Goal: Task Accomplishment & Management: Complete application form

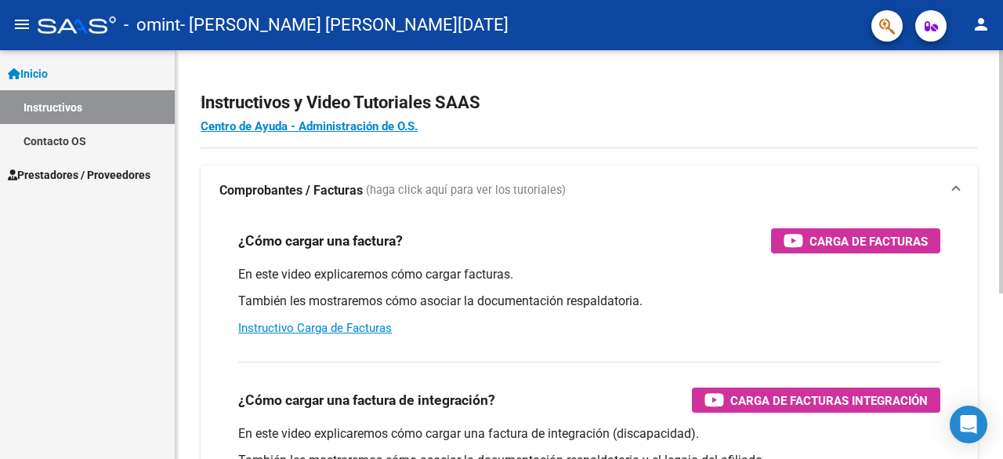
click at [999, 77] on div "Instructivos y Video Tutoriales SAAS Centro de Ayuda - Administración de O.S. C…" at bounding box center [592, 393] width 832 height 687
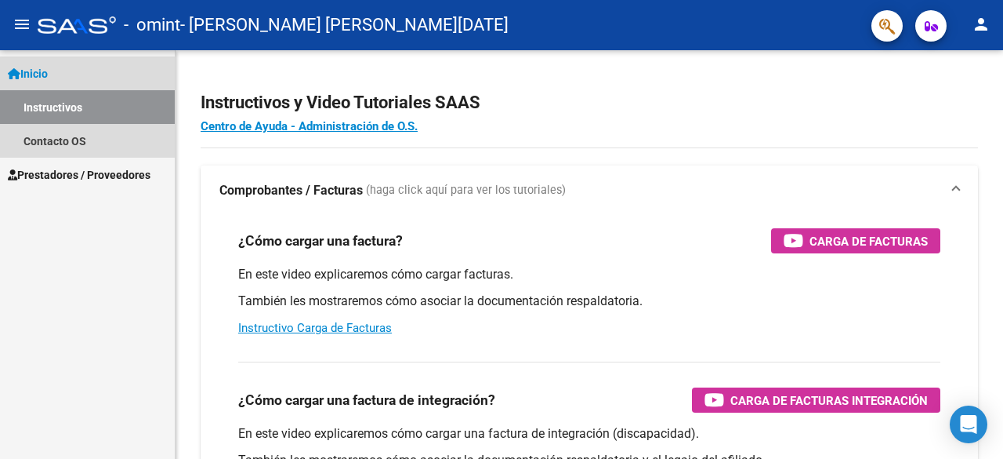
click at [125, 93] on link "Instructivos" at bounding box center [87, 107] width 175 height 34
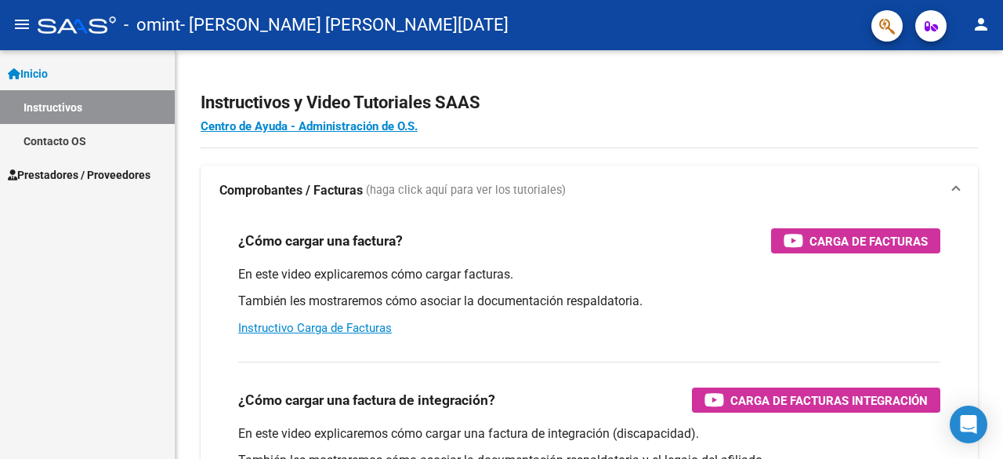
click at [116, 110] on link "Instructivos" at bounding box center [87, 107] width 175 height 34
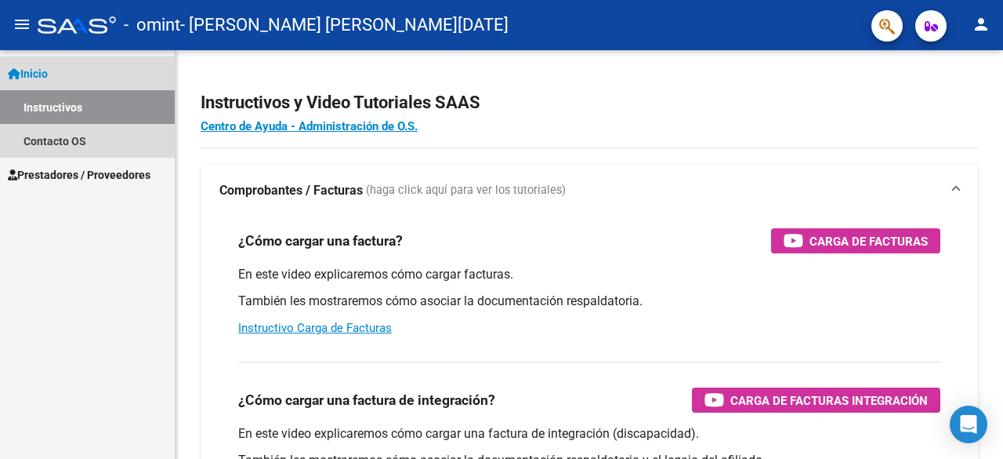
click at [77, 103] on link "Instructivos" at bounding box center [87, 107] width 175 height 34
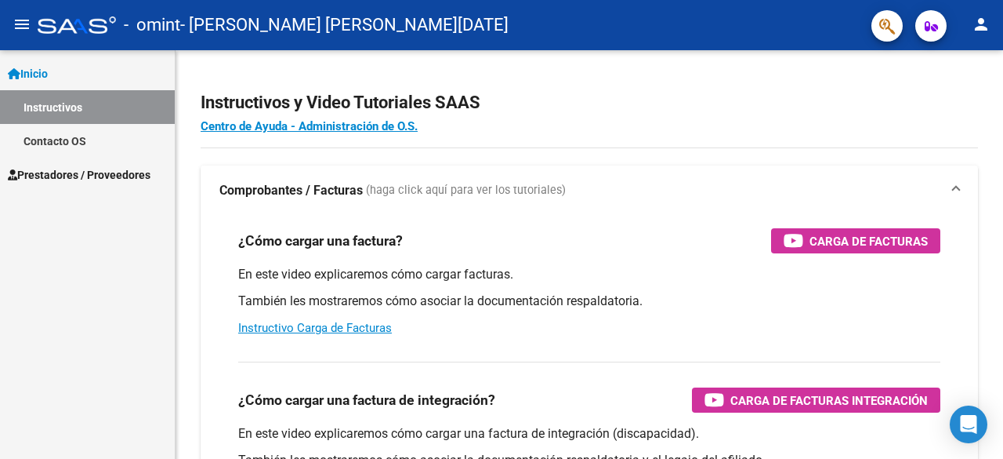
click at [97, 103] on link "Instructivos" at bounding box center [87, 107] width 175 height 34
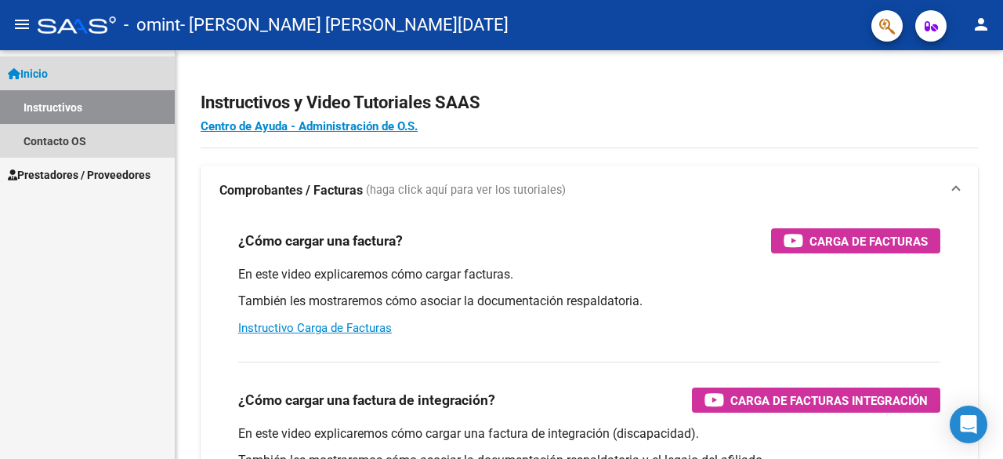
click at [40, 108] on link "Instructivos" at bounding box center [87, 107] width 175 height 34
click at [80, 109] on link "Instructivos" at bounding box center [87, 107] width 175 height 34
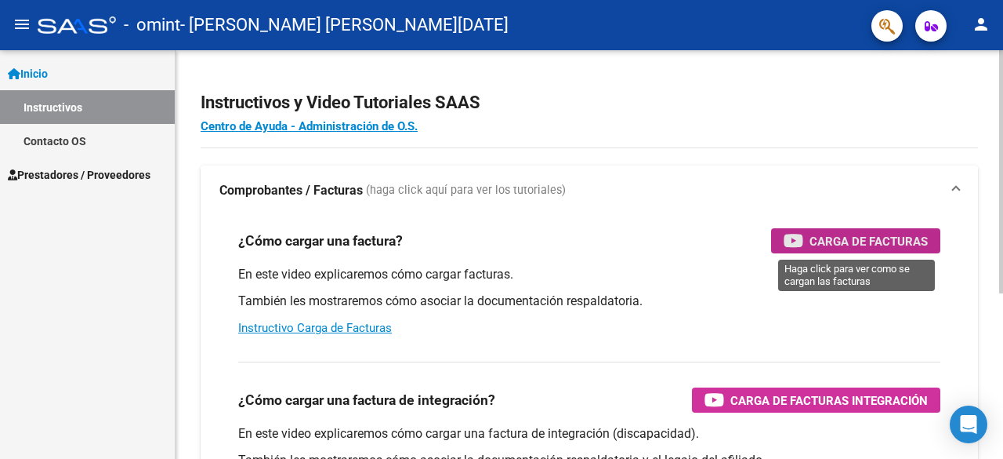
click at [856, 244] on span "Carga de Facturas" at bounding box center [869, 241] width 118 height 20
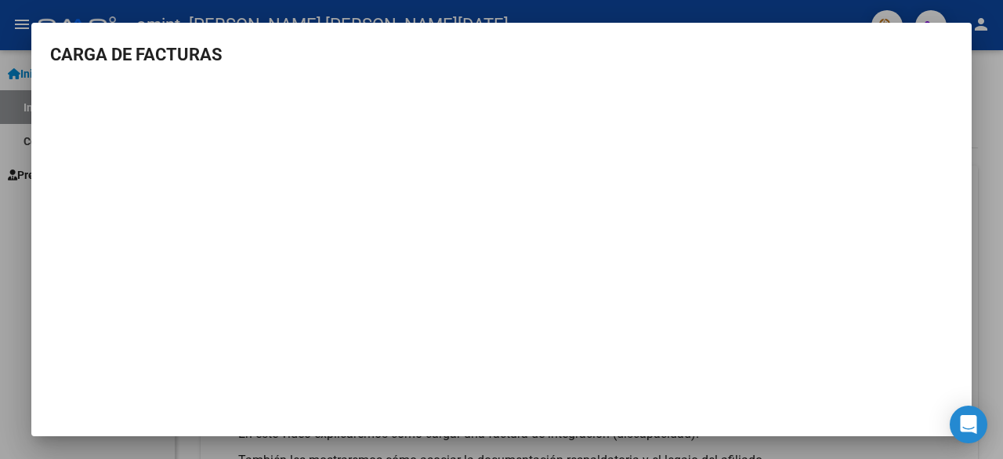
click at [925, 38] on mat-dialog-container "CARGA DE FACTURAS" at bounding box center [501, 229] width 941 height 413
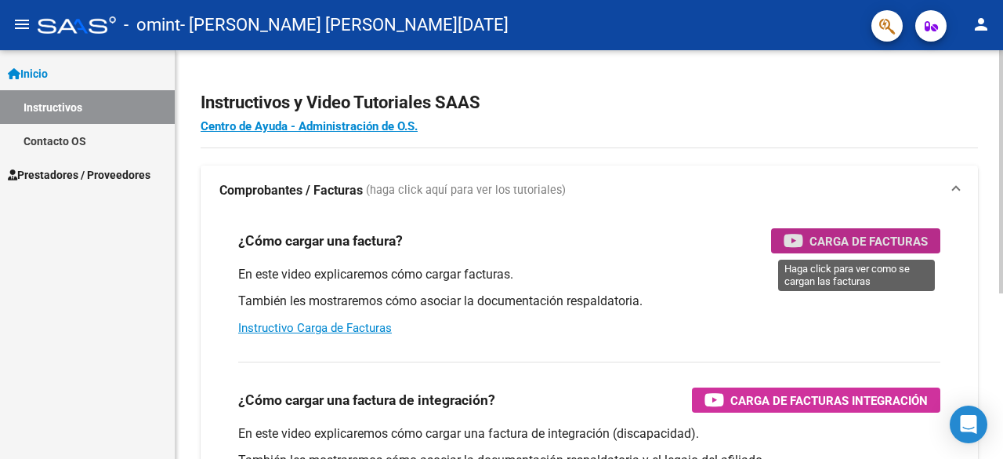
click at [1000, 134] on div at bounding box center [1001, 171] width 4 height 243
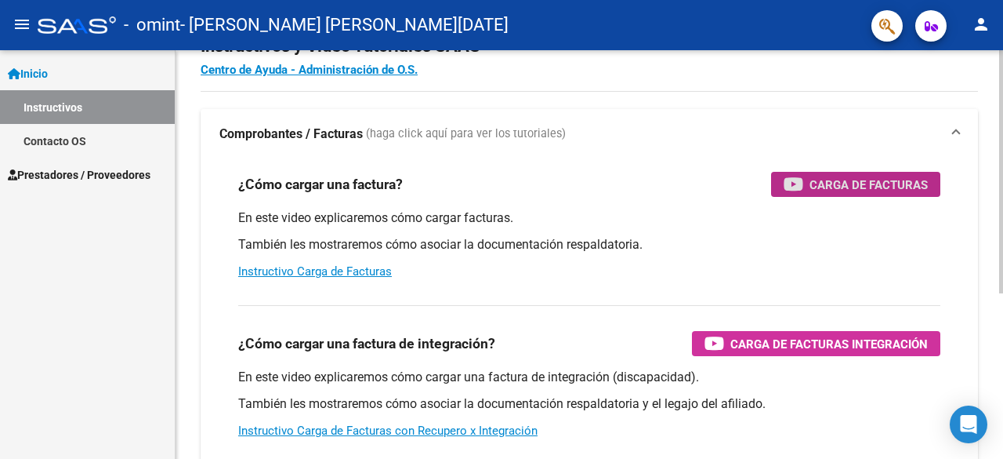
scroll to position [28, 0]
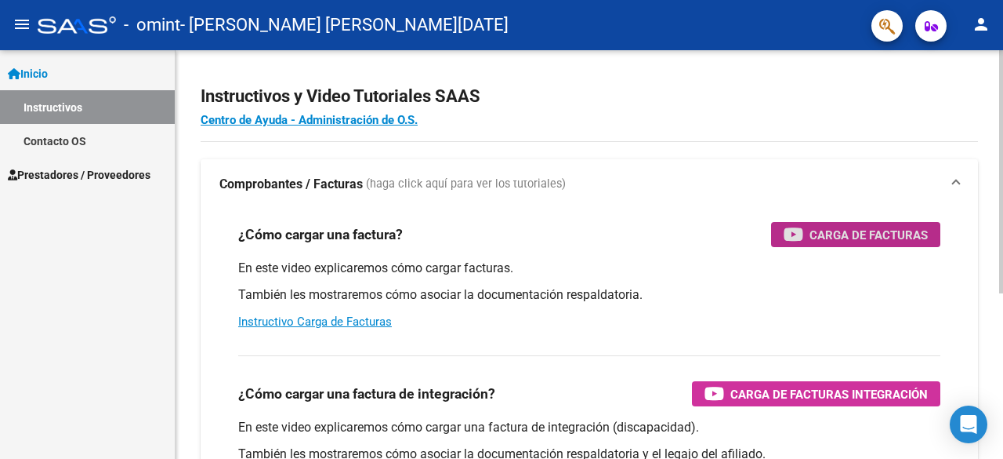
click at [997, 95] on div "Instructivos y Video Tutoriales SAAS Centro de Ayuda - Administración de O.S. C…" at bounding box center [592, 387] width 832 height 687
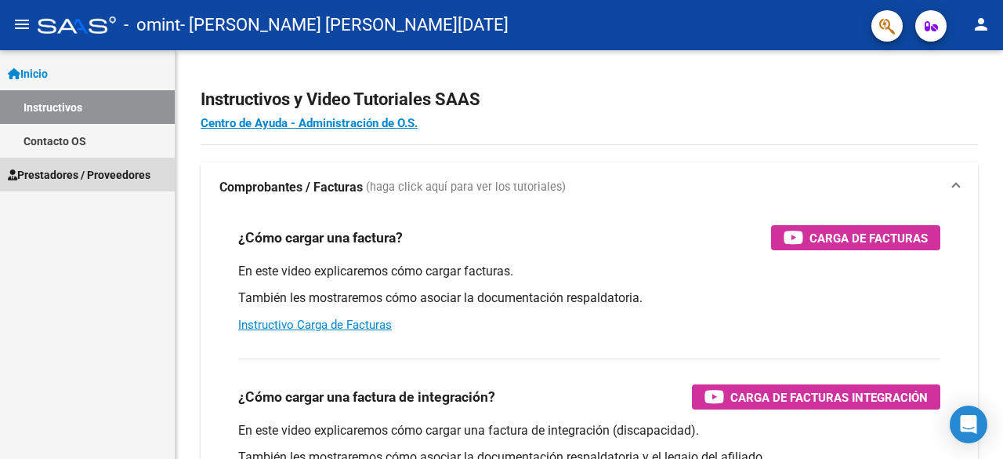
click at [69, 180] on span "Prestadores / Proveedores" at bounding box center [79, 174] width 143 height 17
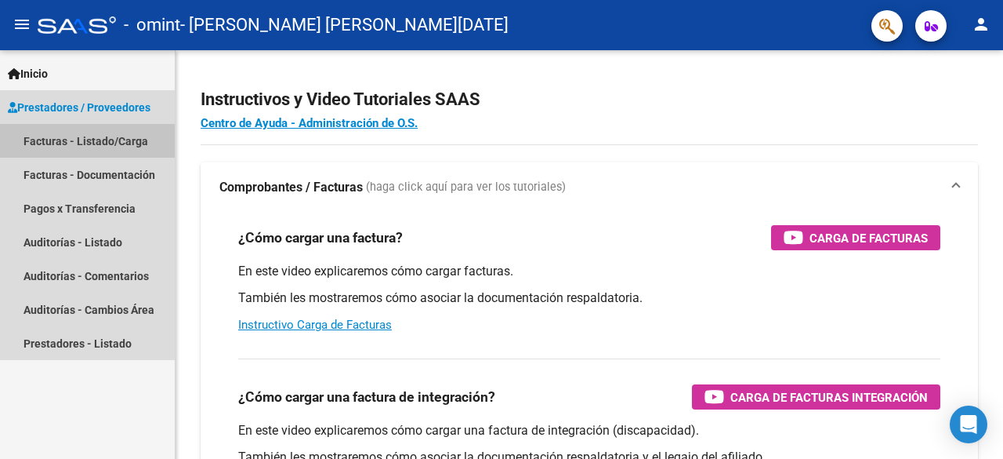
click at [124, 142] on link "Facturas - Listado/Carga" at bounding box center [87, 141] width 175 height 34
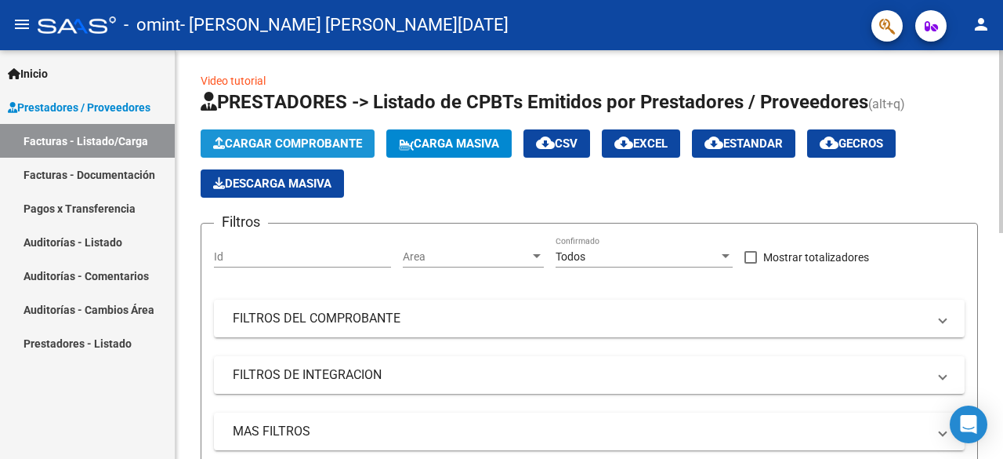
click at [333, 141] on span "Cargar Comprobante" at bounding box center [287, 143] width 149 height 14
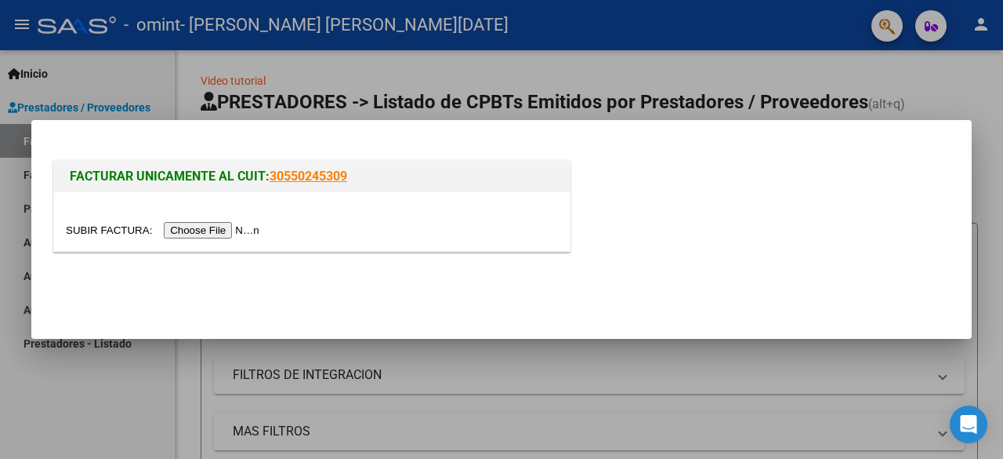
click at [224, 228] on input "file" at bounding box center [165, 230] width 198 height 16
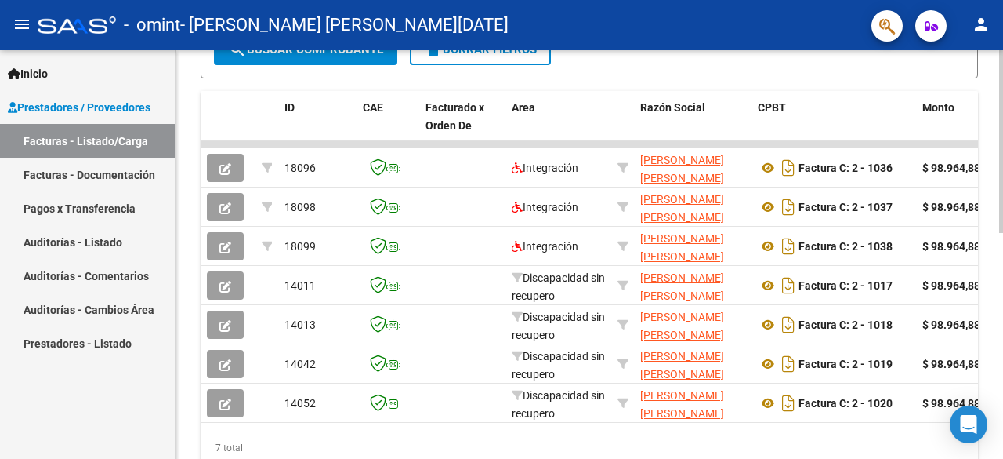
scroll to position [434, 0]
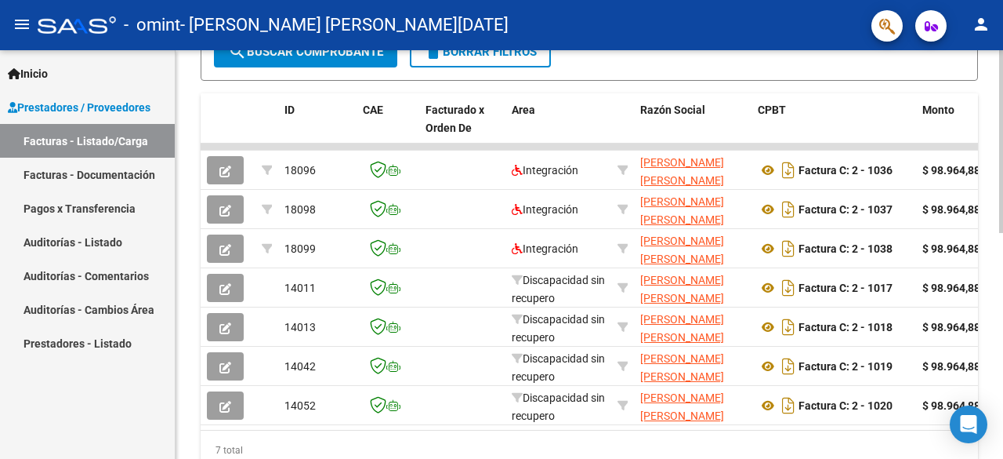
click at [1003, 367] on div at bounding box center [1001, 339] width 4 height 183
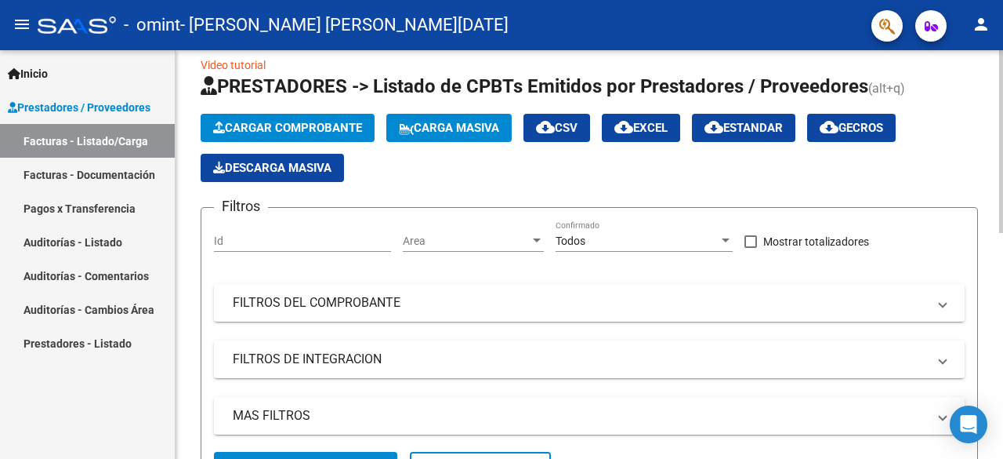
scroll to position [0, 0]
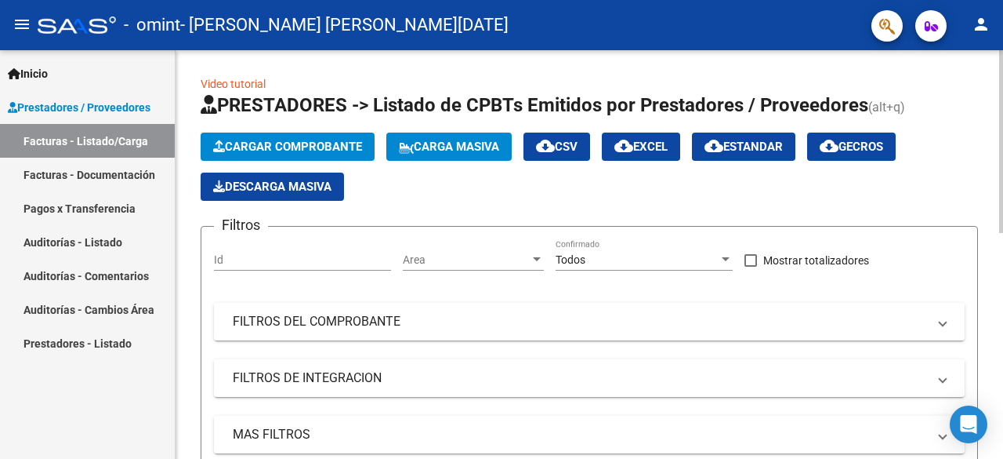
click at [992, 46] on div "menu - omint - [PERSON_NAME] [PERSON_NAME][DATE] person Inicio Instructivos Con…" at bounding box center [501, 229] width 1003 height 459
click at [275, 142] on span "Cargar Comprobante" at bounding box center [287, 147] width 149 height 14
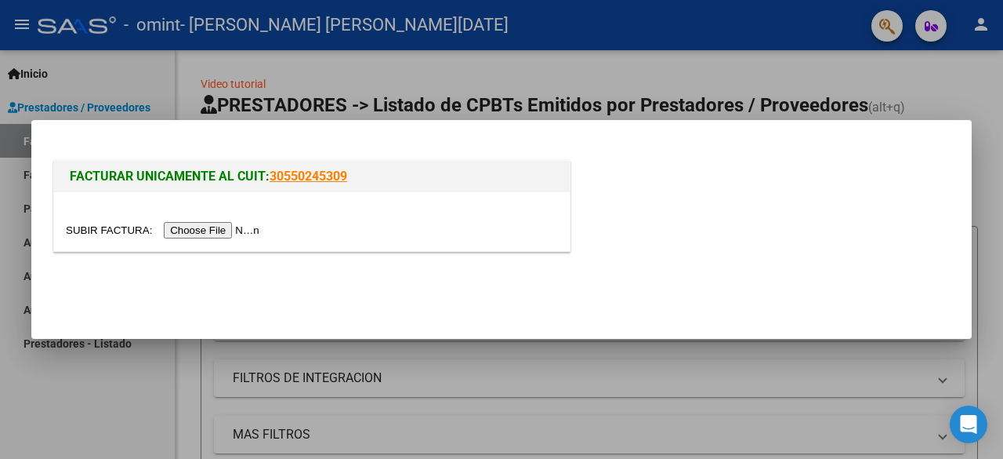
click at [238, 234] on input "file" at bounding box center [165, 230] width 198 height 16
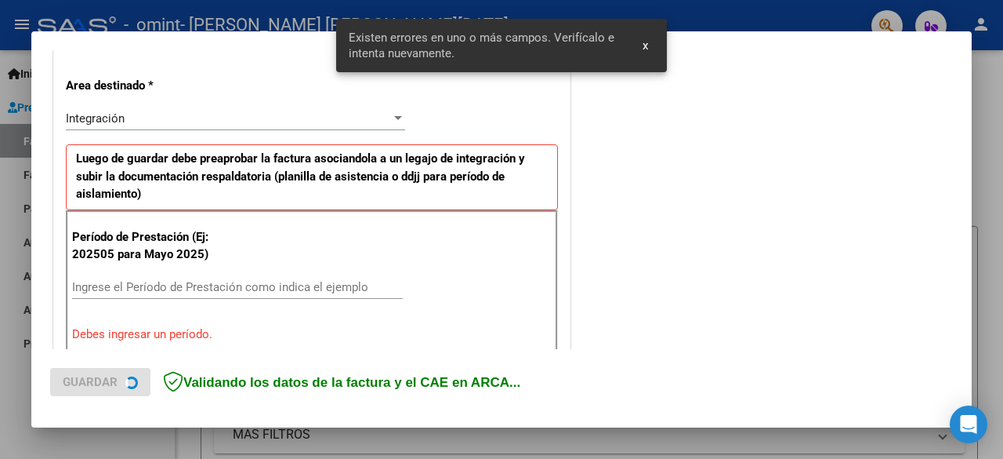
scroll to position [383, 0]
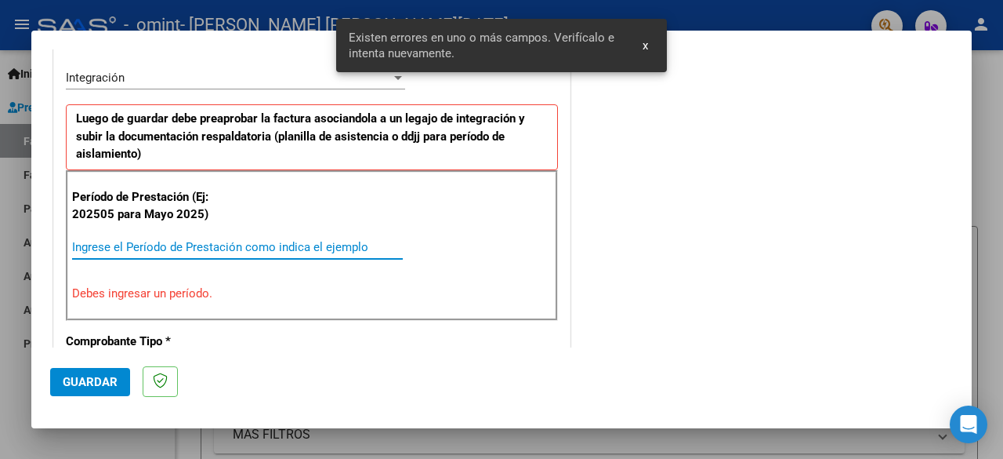
click at [213, 242] on input "Ingrese el Período de Prestación como indica el ejemplo" at bounding box center [237, 247] width 331 height 14
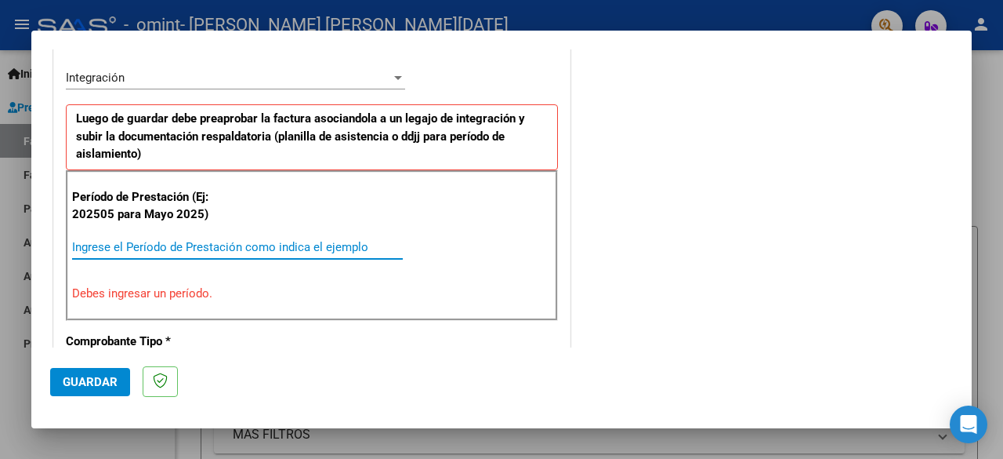
type input "0"
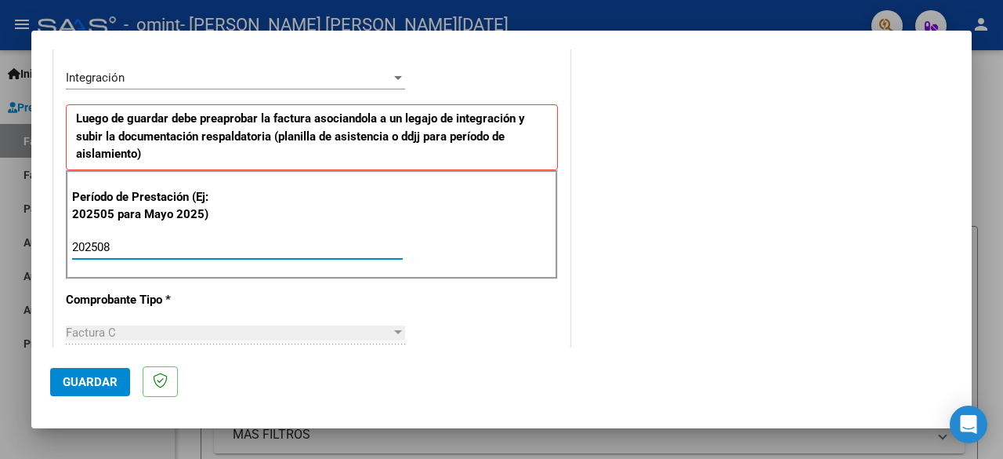
type input "202508"
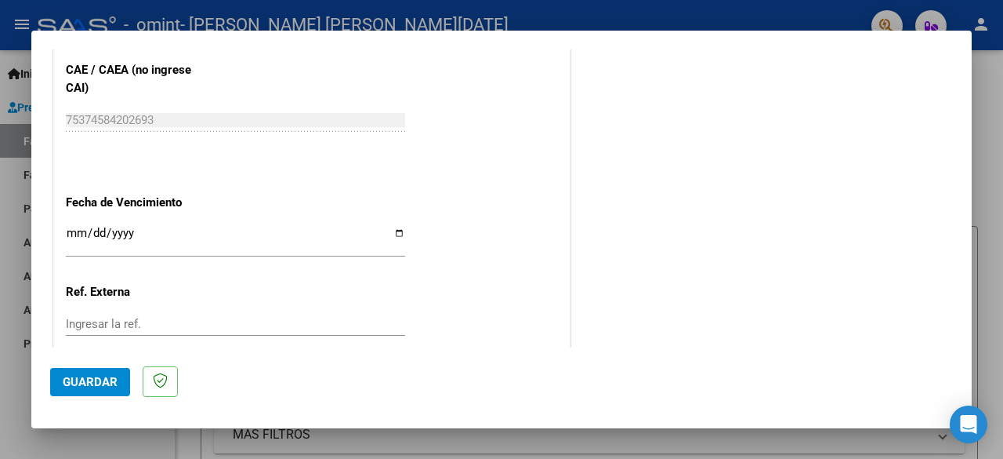
scroll to position [1022, 0]
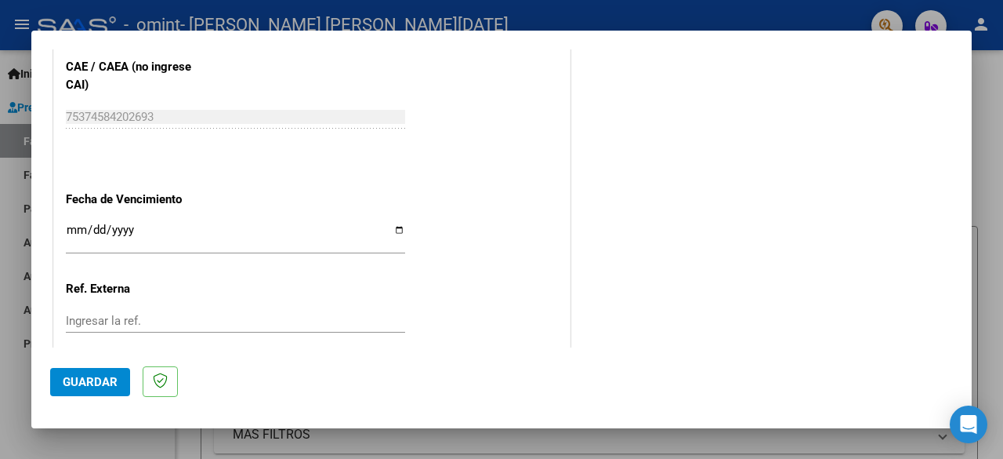
click at [389, 231] on input "Ingresar la fecha" at bounding box center [235, 235] width 339 height 25
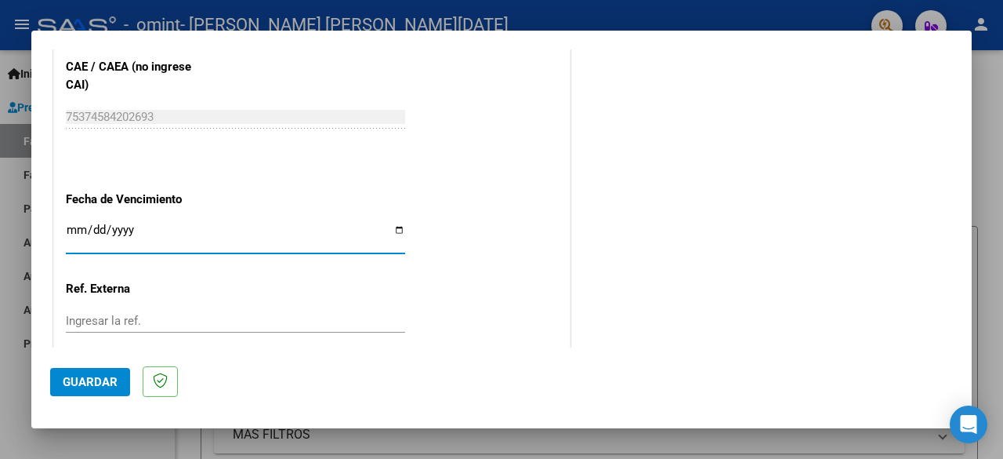
click at [392, 228] on input "[DATE]" at bounding box center [235, 235] width 339 height 25
type input "[DATE]"
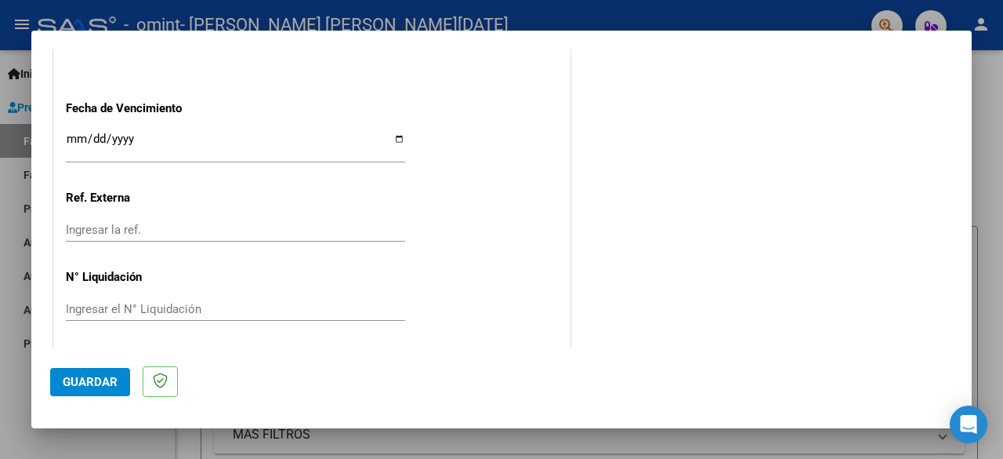
scroll to position [0, 0]
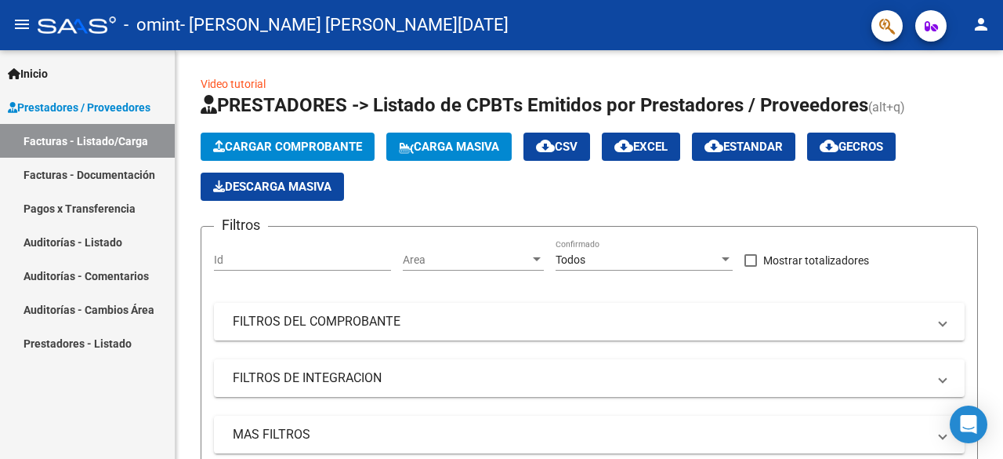
drag, startPoint x: 989, startPoint y: 163, endPoint x: 1003, endPoint y: 95, distance: 69.6
click at [878, 187] on div "Cargar Comprobante Carga Masiva cloud_download CSV cloud_download EXCEL cloud_d…" at bounding box center [590, 166] width 778 height 68
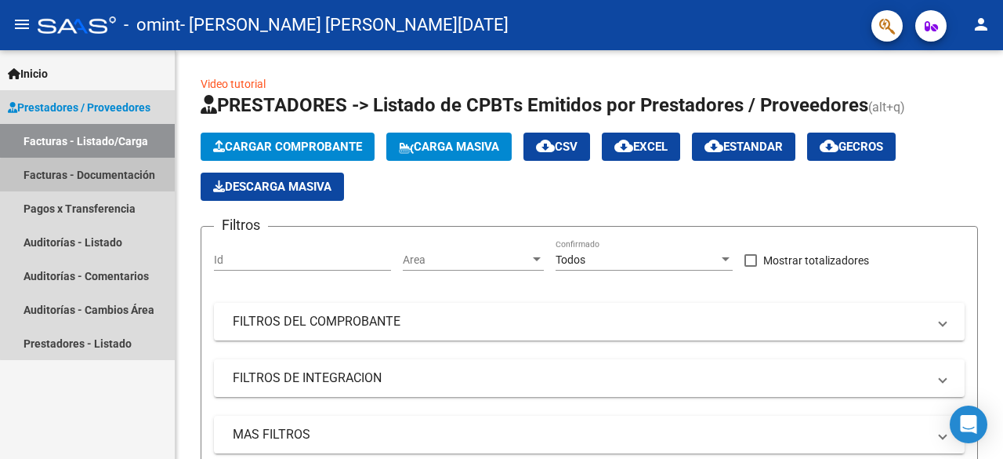
click at [112, 177] on link "Facturas - Documentación" at bounding box center [87, 175] width 175 height 34
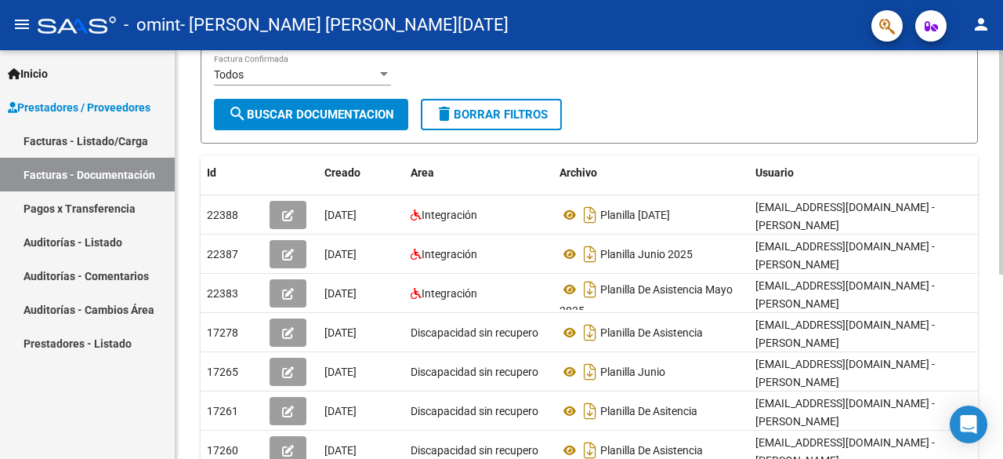
click at [1003, 219] on div at bounding box center [1001, 286] width 4 height 224
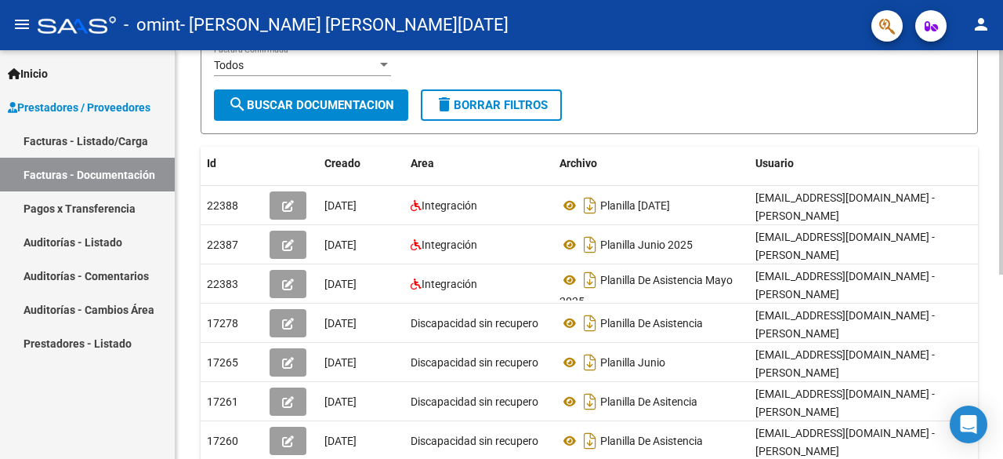
scroll to position [226, 0]
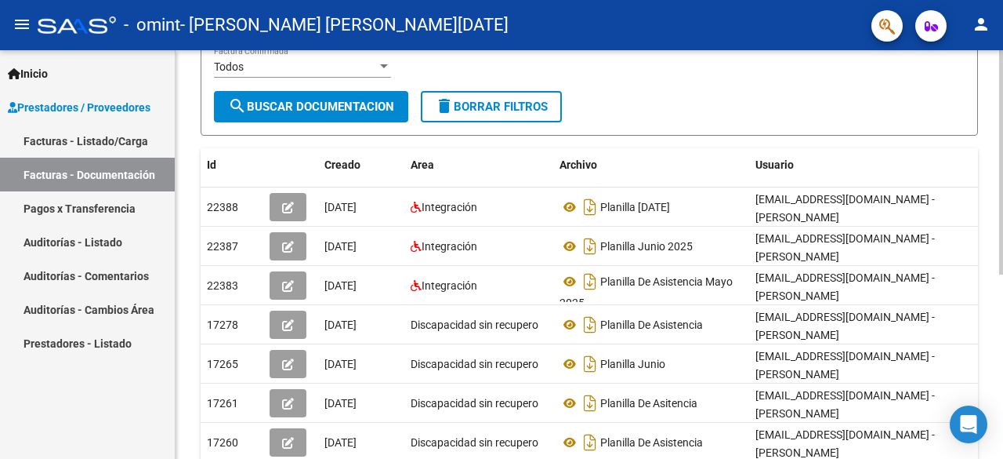
click at [1003, 198] on div at bounding box center [1001, 291] width 4 height 224
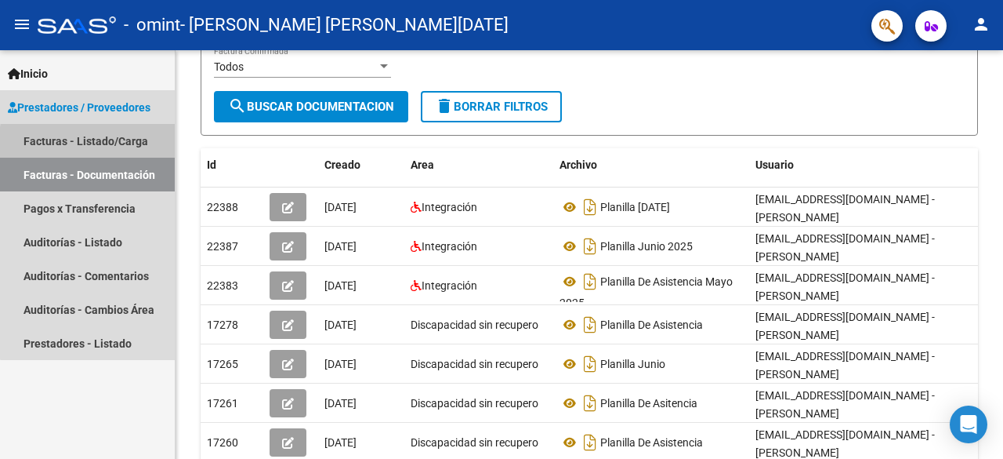
click at [125, 146] on link "Facturas - Listado/Carga" at bounding box center [87, 141] width 175 height 34
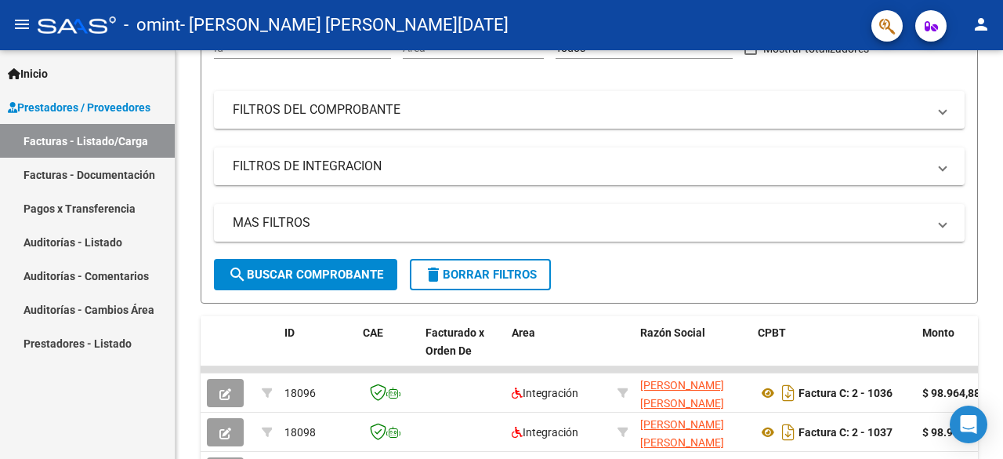
scroll to position [226, 0]
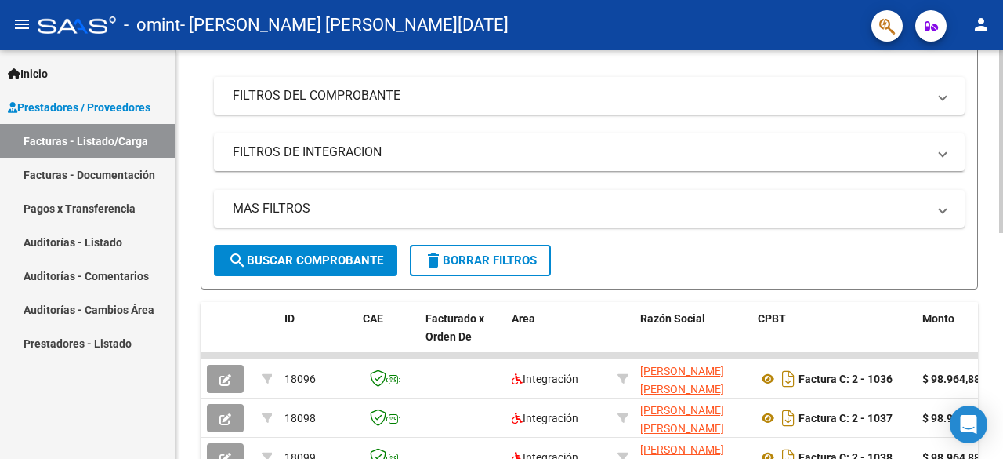
drag, startPoint x: 993, startPoint y: 264, endPoint x: 995, endPoint y: 222, distance: 42.4
click at [995, 222] on div "Video tutorial PRESTADORES -> Listado de CPBTs Emitidos por Prestadores / Prove…" at bounding box center [590, 276] width 828 height 904
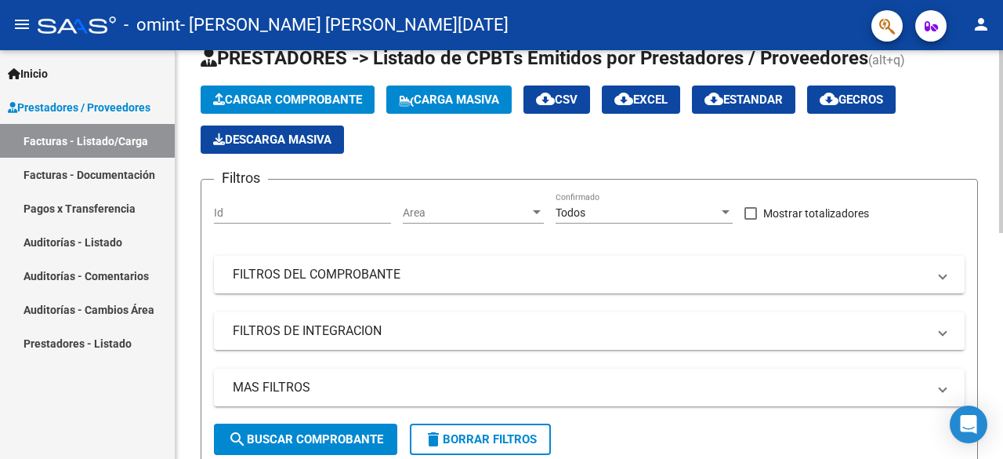
scroll to position [21, 0]
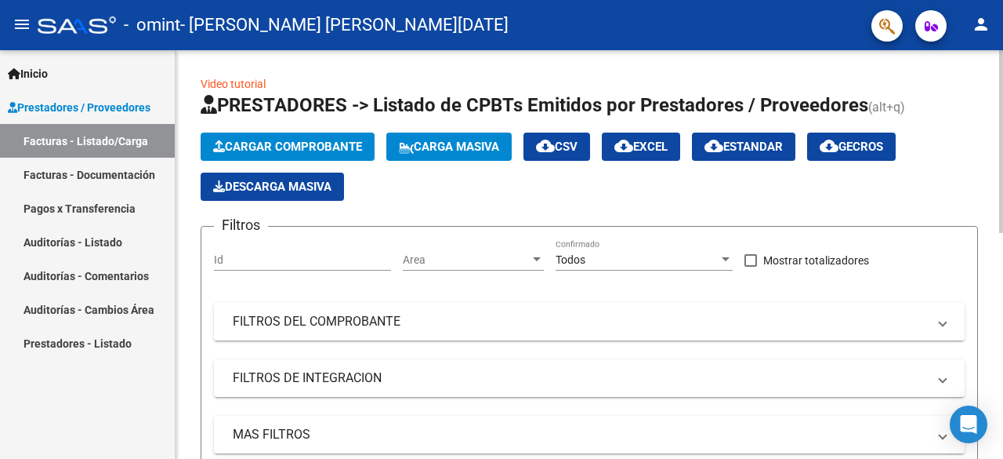
click at [1003, 147] on div at bounding box center [1001, 141] width 4 height 183
click at [327, 153] on button "Cargar Comprobante" at bounding box center [288, 146] width 174 height 28
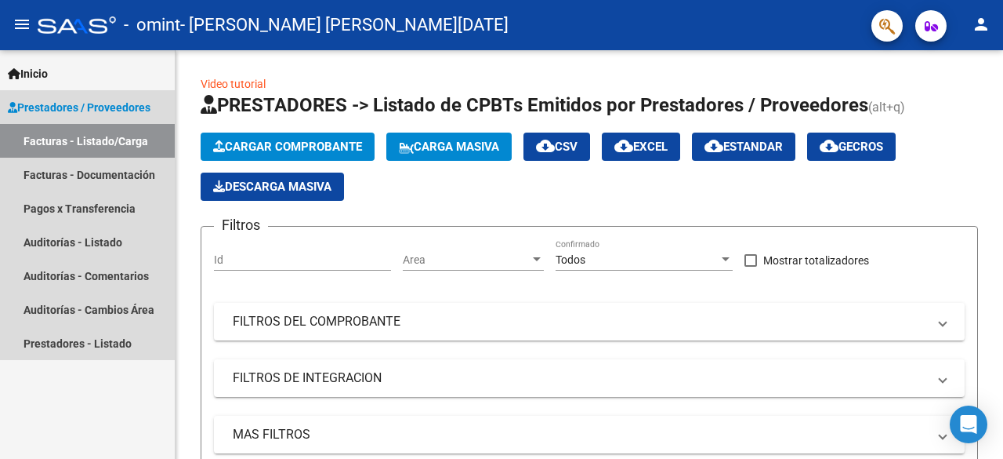
click at [61, 100] on span "Prestadores / Proveedores" at bounding box center [79, 107] width 143 height 17
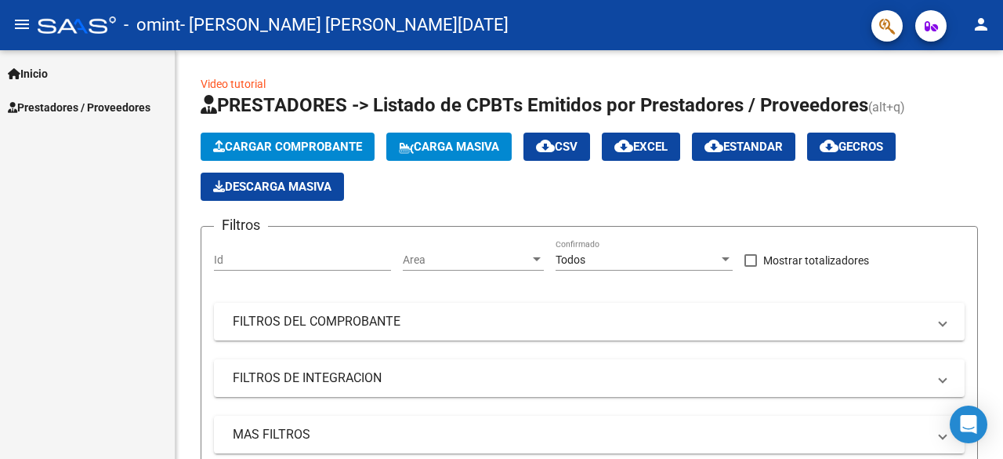
click at [41, 79] on span "Inicio" at bounding box center [28, 73] width 40 height 17
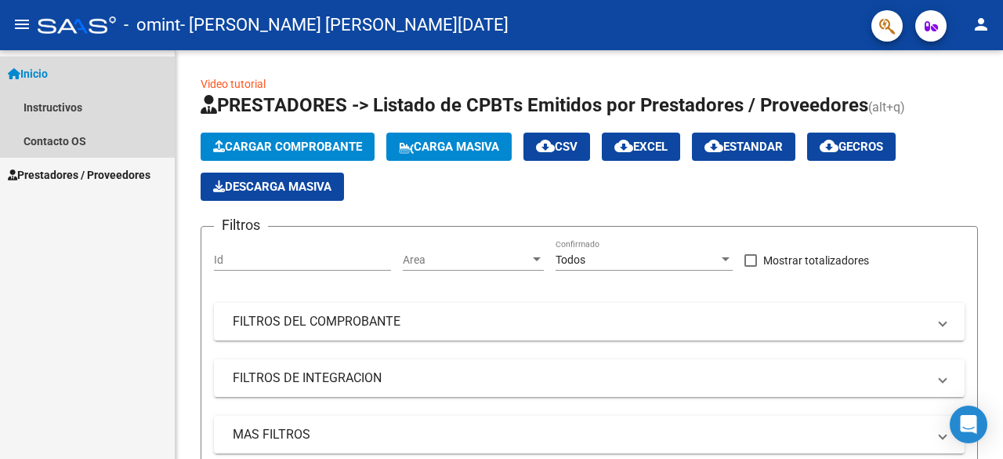
click at [29, 65] on span "Inicio" at bounding box center [28, 73] width 40 height 17
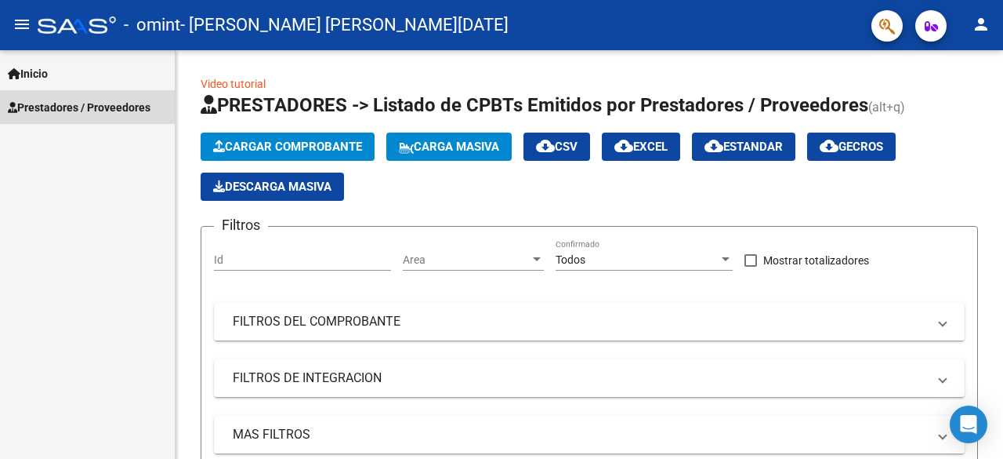
click at [71, 114] on span "Prestadores / Proveedores" at bounding box center [79, 107] width 143 height 17
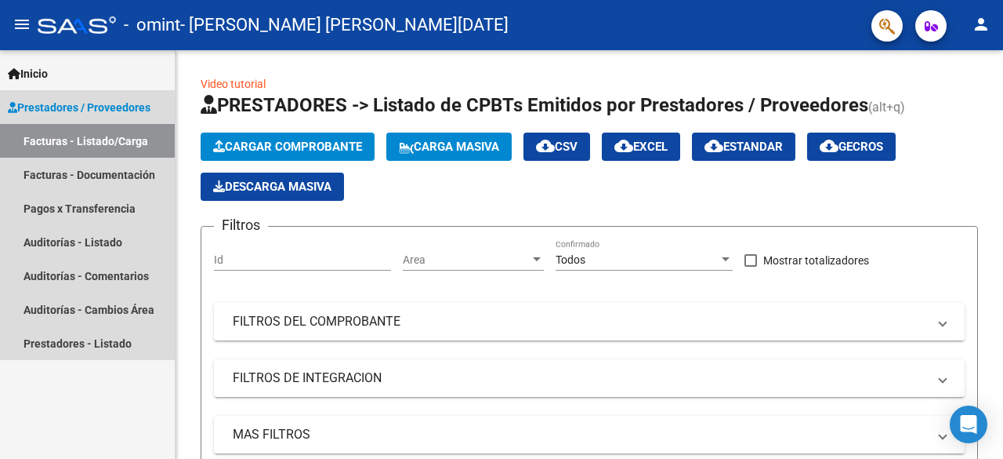
click at [69, 113] on span "Prestadores / Proveedores" at bounding box center [79, 107] width 143 height 17
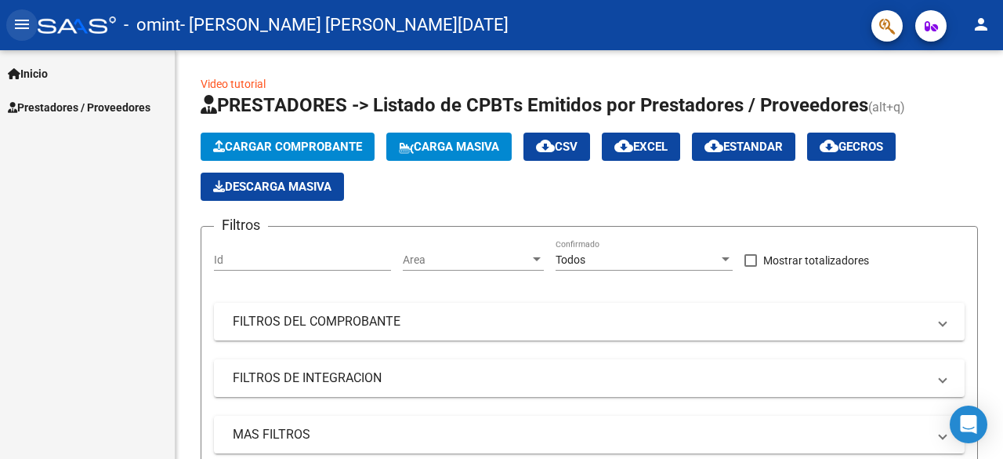
click at [13, 24] on mat-icon "menu" at bounding box center [22, 24] width 19 height 19
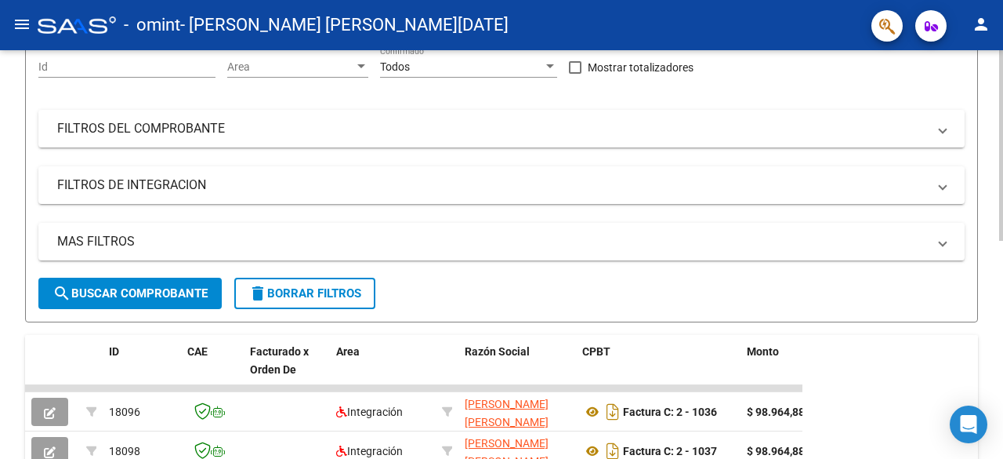
scroll to position [37, 0]
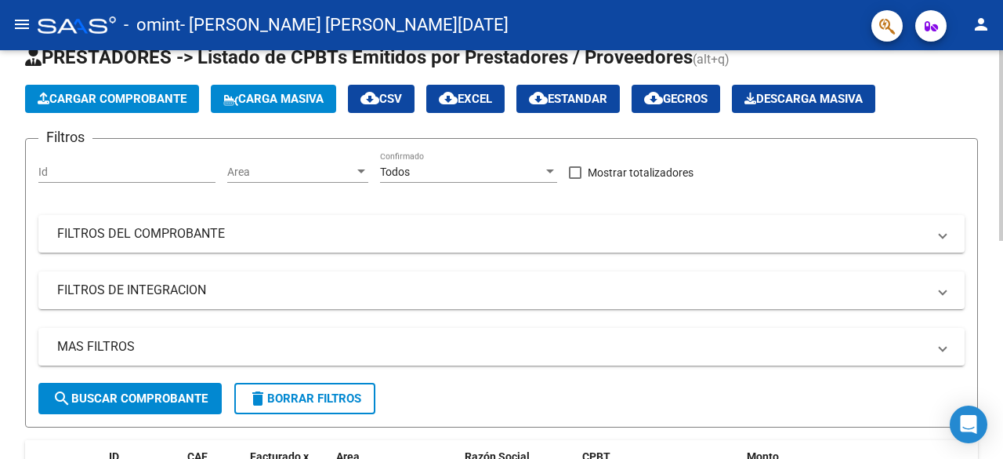
click at [1002, 205] on div at bounding box center [1001, 168] width 4 height 190
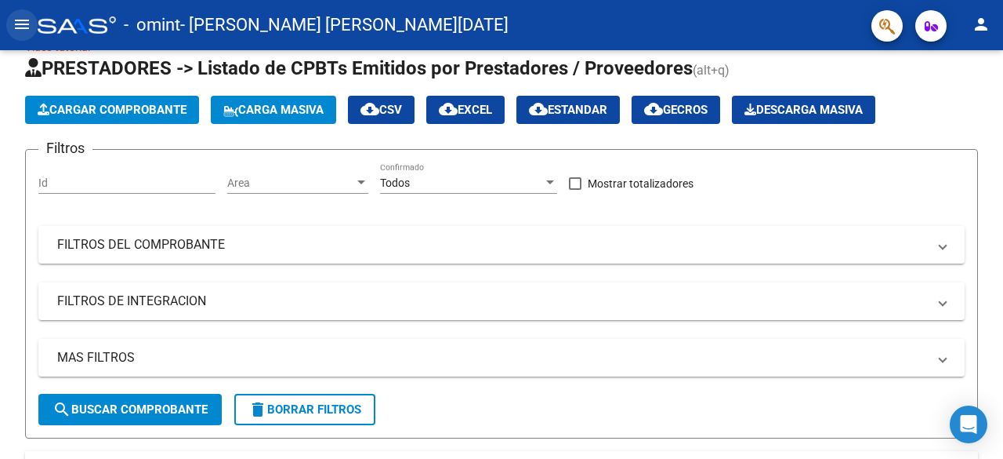
click at [23, 25] on mat-icon "menu" at bounding box center [22, 24] width 19 height 19
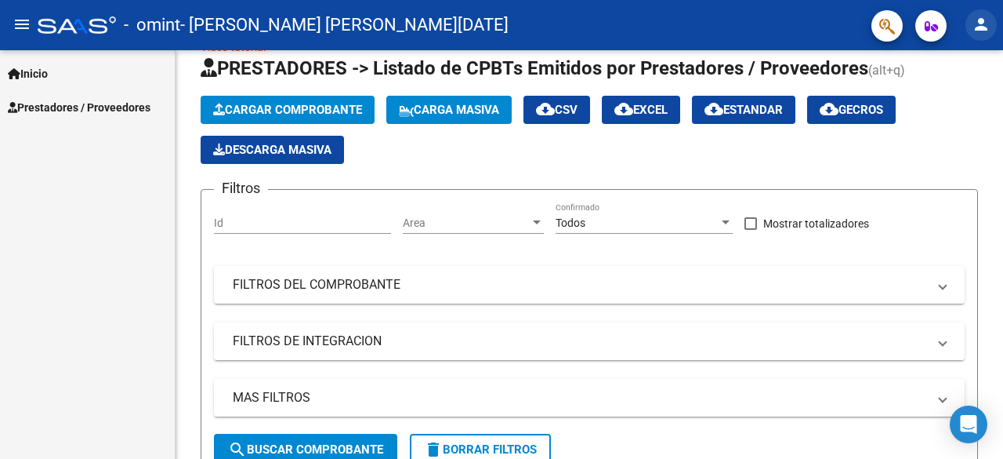
click at [988, 24] on mat-icon "person" at bounding box center [981, 24] width 19 height 19
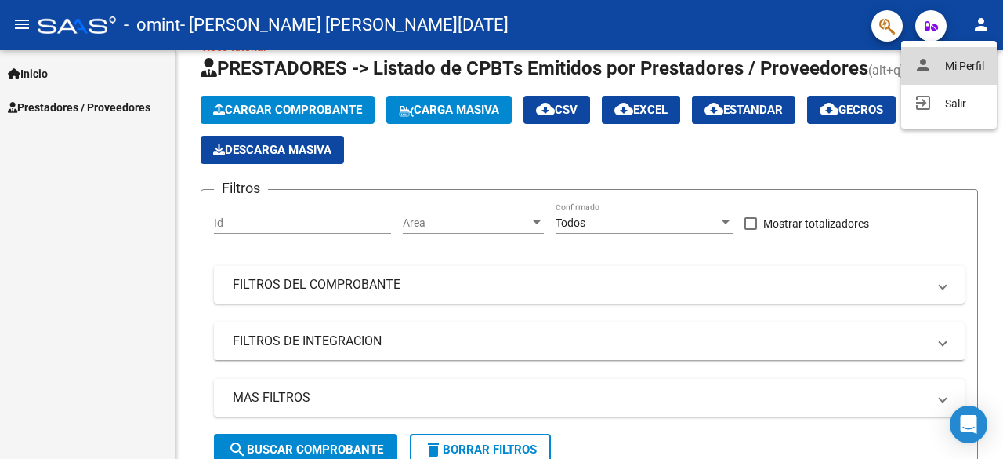
click at [974, 67] on button "person Mi Perfil" at bounding box center [949, 66] width 96 height 38
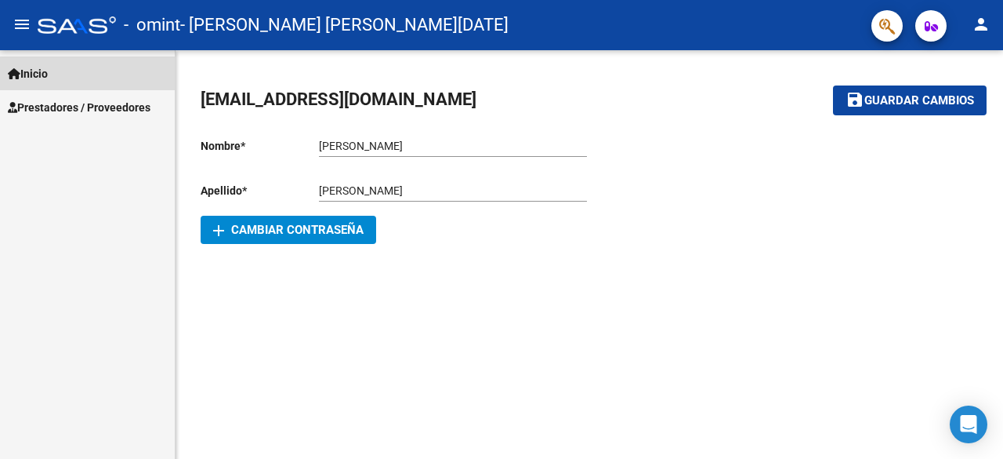
click at [36, 81] on span "Inicio" at bounding box center [28, 73] width 40 height 17
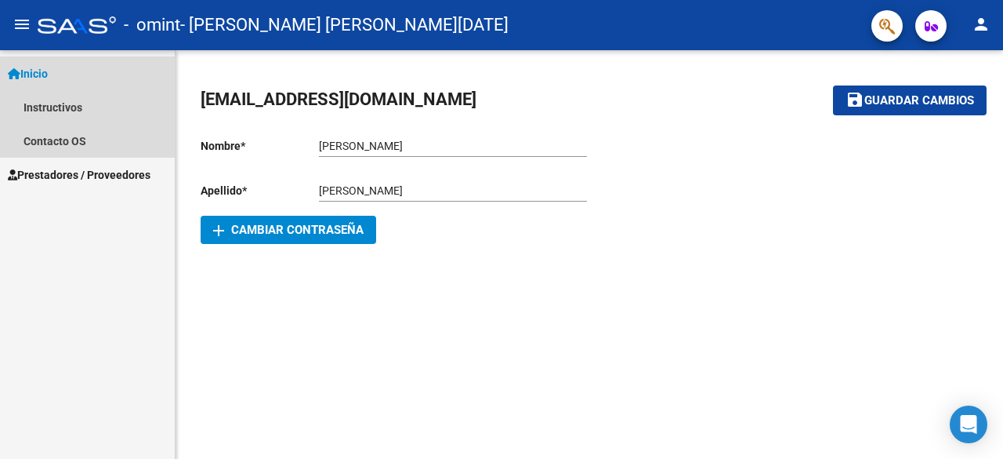
click at [36, 81] on span "Inicio" at bounding box center [28, 73] width 40 height 17
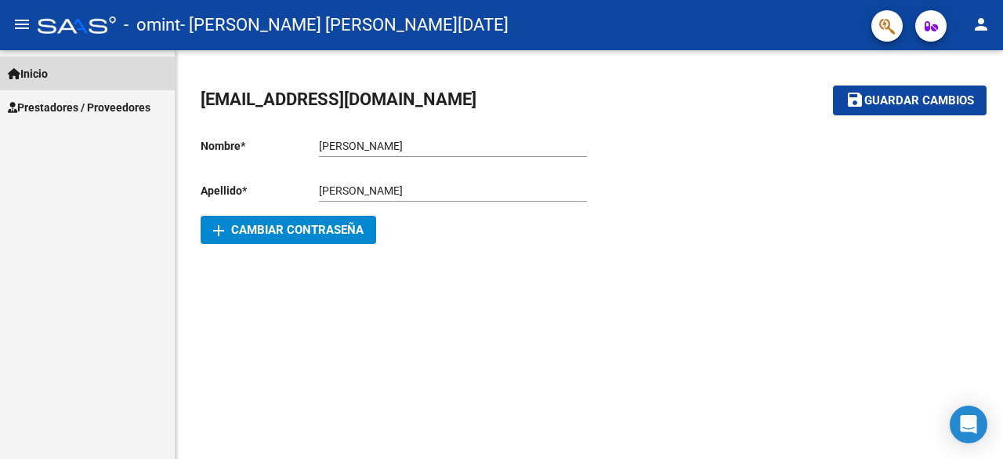
click at [36, 81] on span "Inicio" at bounding box center [28, 73] width 40 height 17
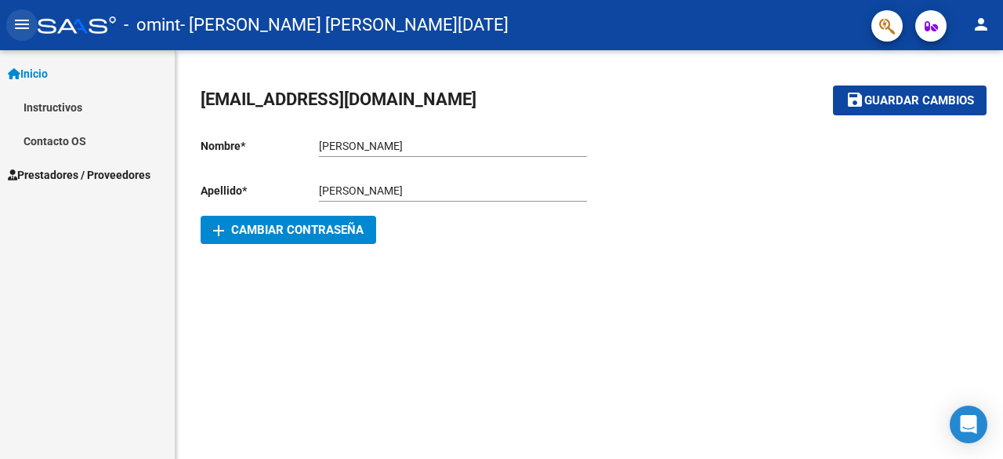
click at [22, 26] on mat-icon "menu" at bounding box center [22, 24] width 19 height 19
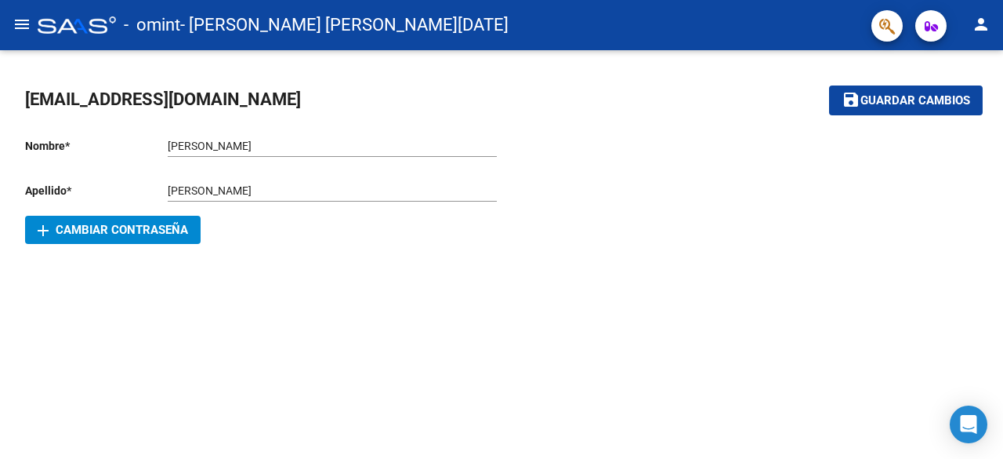
click at [22, 26] on mat-icon "menu" at bounding box center [22, 24] width 19 height 19
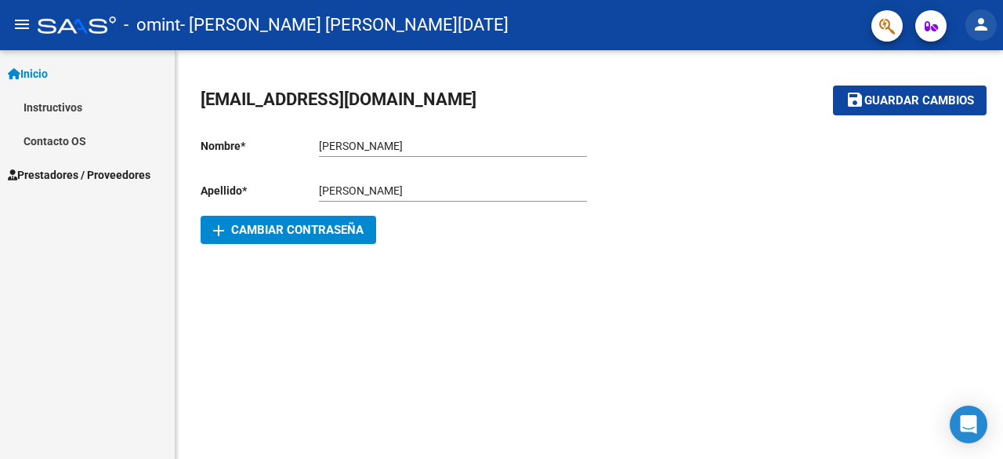
click at [985, 27] on mat-icon "person" at bounding box center [981, 24] width 19 height 19
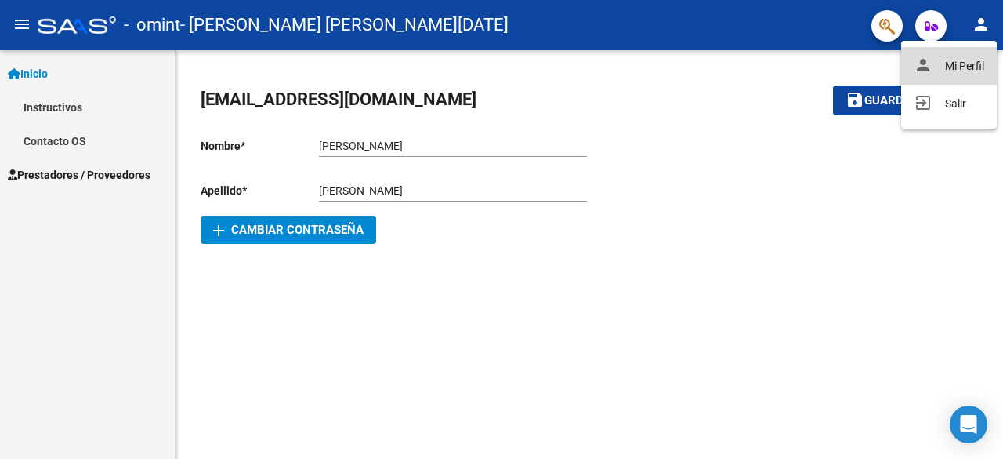
click at [960, 67] on button "person Mi Perfil" at bounding box center [949, 66] width 96 height 38
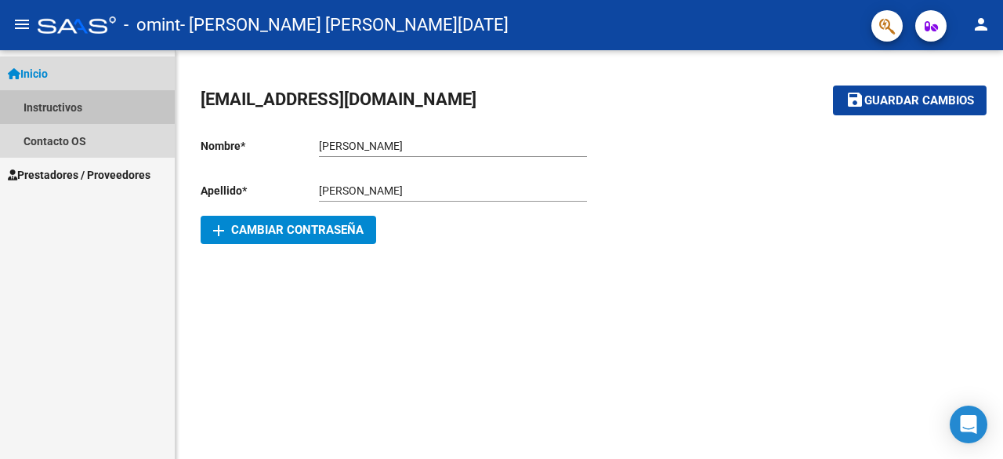
click at [48, 104] on link "Instructivos" at bounding box center [87, 107] width 175 height 34
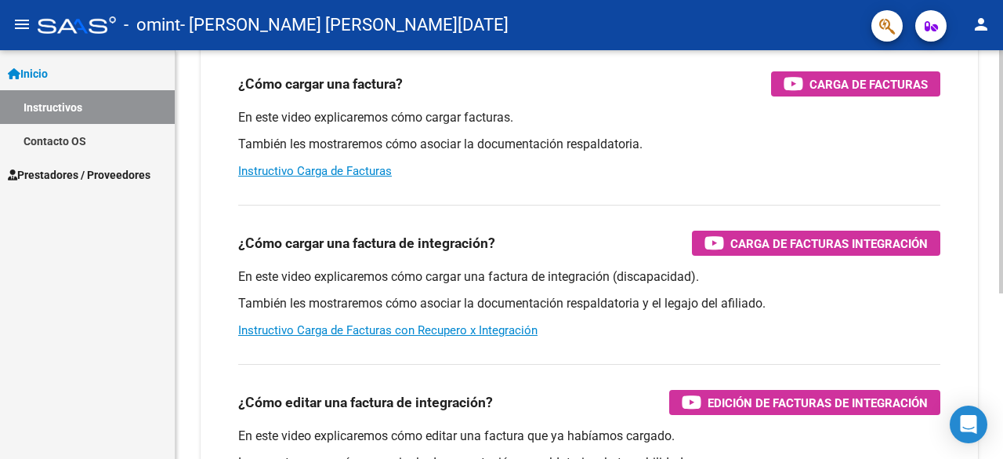
click at [1003, 344] on div at bounding box center [1001, 264] width 4 height 243
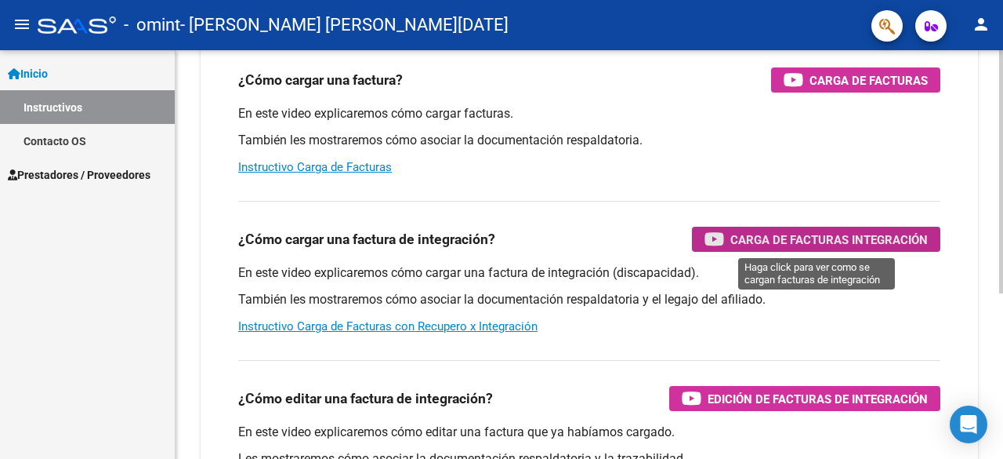
click at [843, 242] on span "Carga de Facturas Integración" at bounding box center [830, 240] width 198 height 20
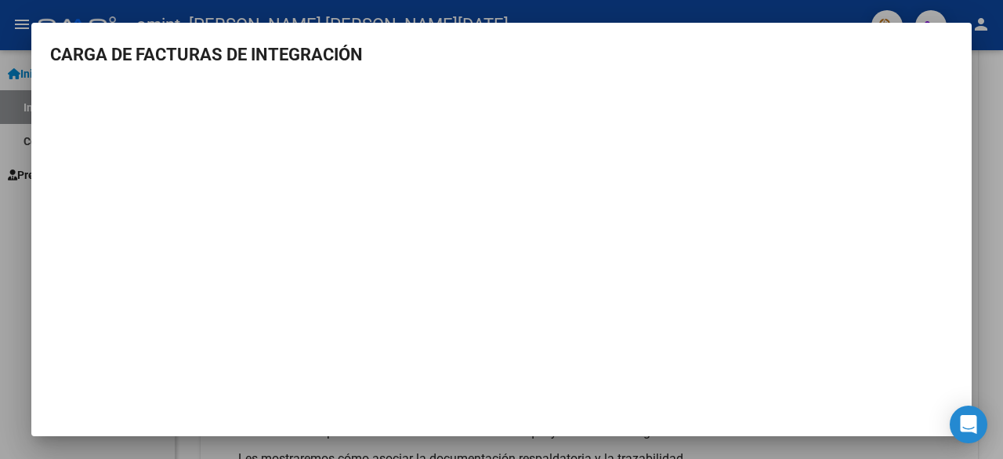
click at [581, 15] on div at bounding box center [501, 229] width 1003 height 459
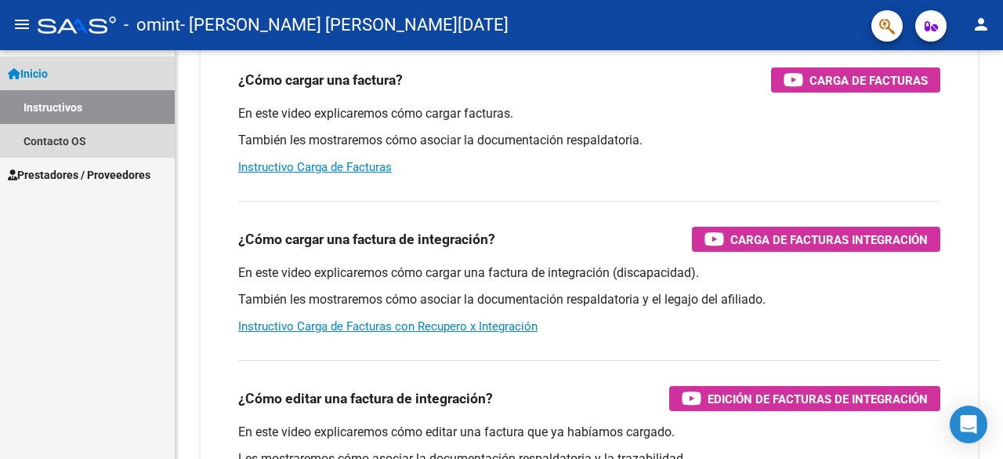
click at [52, 111] on link "Instructivos" at bounding box center [87, 107] width 175 height 34
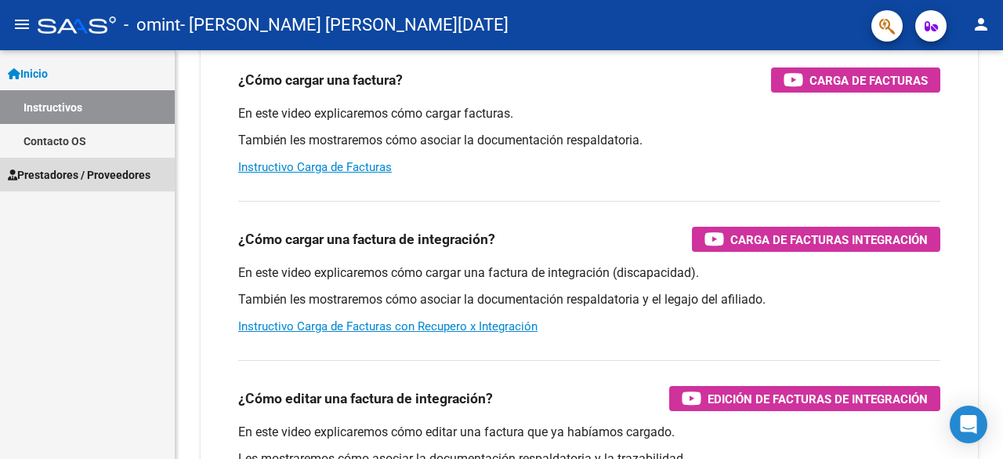
click at [67, 178] on span "Prestadores / Proveedores" at bounding box center [79, 174] width 143 height 17
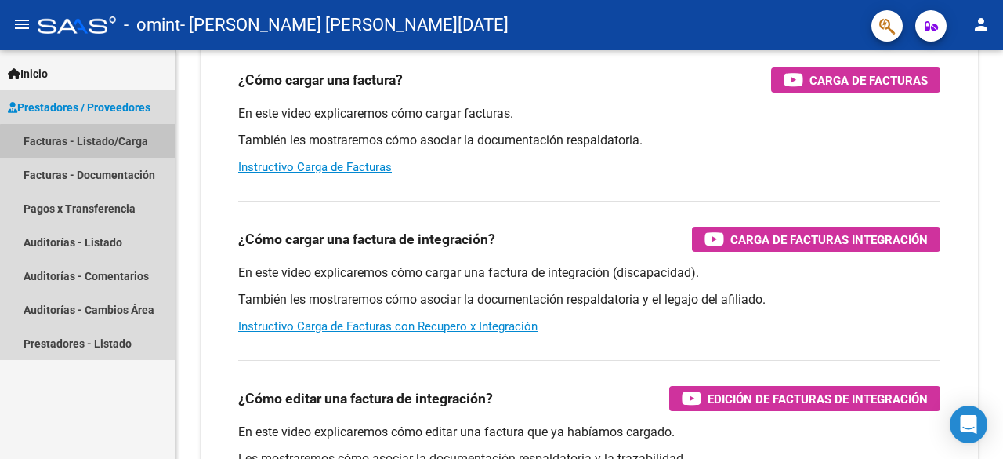
click at [91, 145] on link "Facturas - Listado/Carga" at bounding box center [87, 141] width 175 height 34
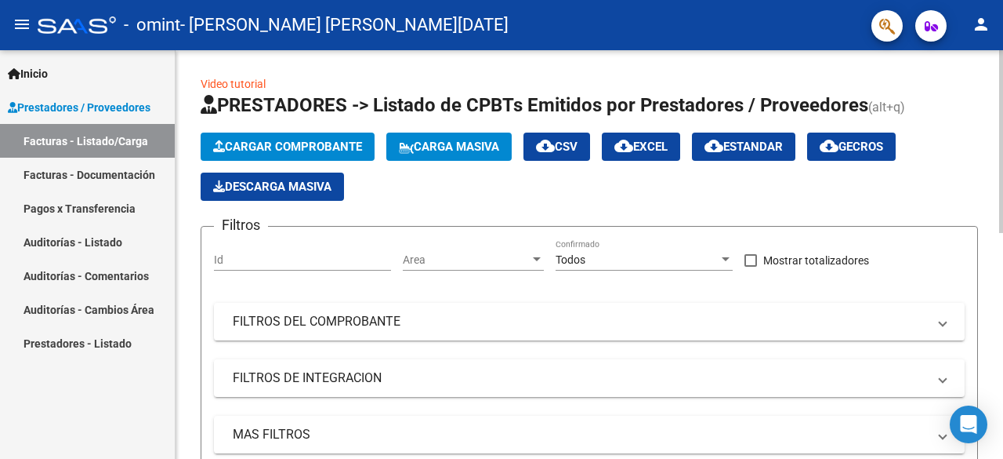
click at [1002, 71] on div at bounding box center [1001, 141] width 4 height 183
click at [279, 142] on span "Cargar Comprobante" at bounding box center [287, 147] width 149 height 14
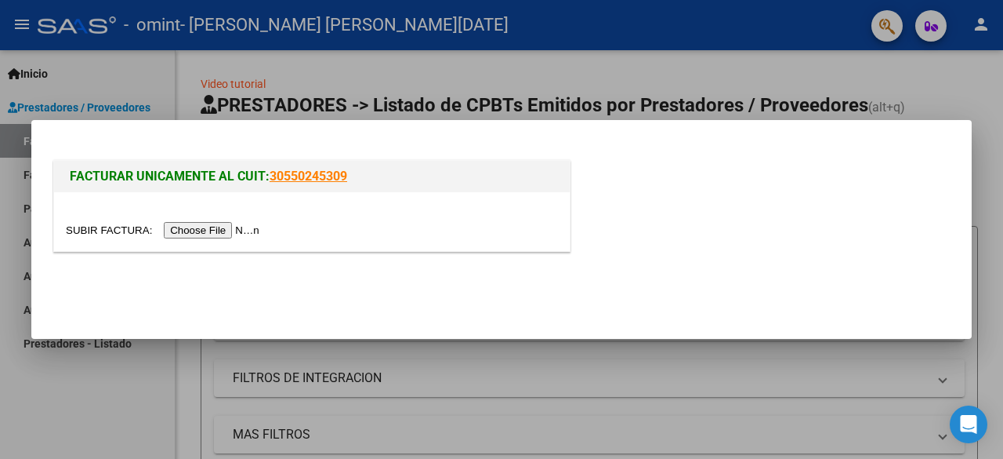
click at [239, 225] on input "file" at bounding box center [165, 230] width 198 height 16
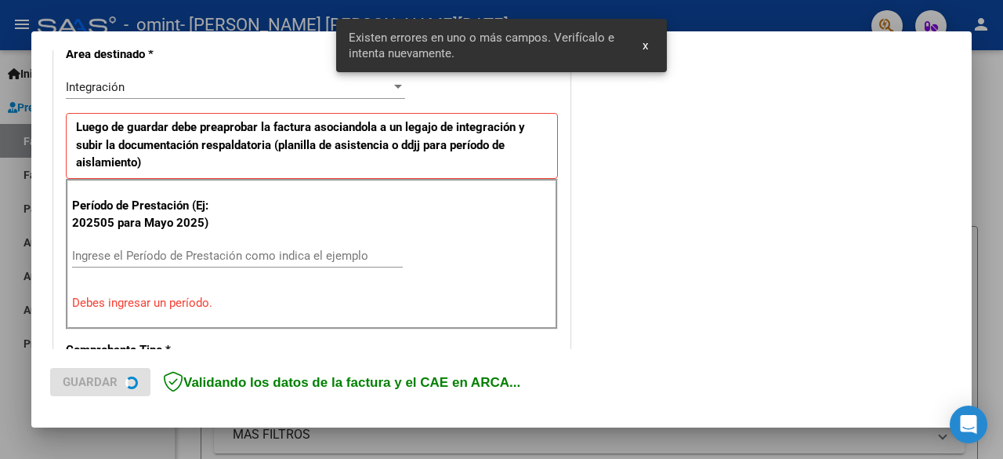
scroll to position [383, 0]
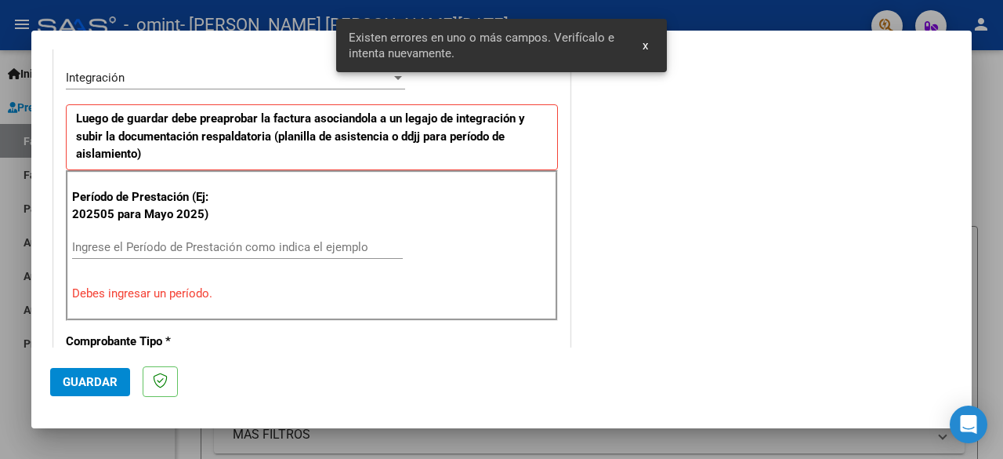
click at [351, 83] on div "Existen errores en uno o más campos. Verifícalo e intenta nuevamente. x" at bounding box center [501, 45] width 368 height 91
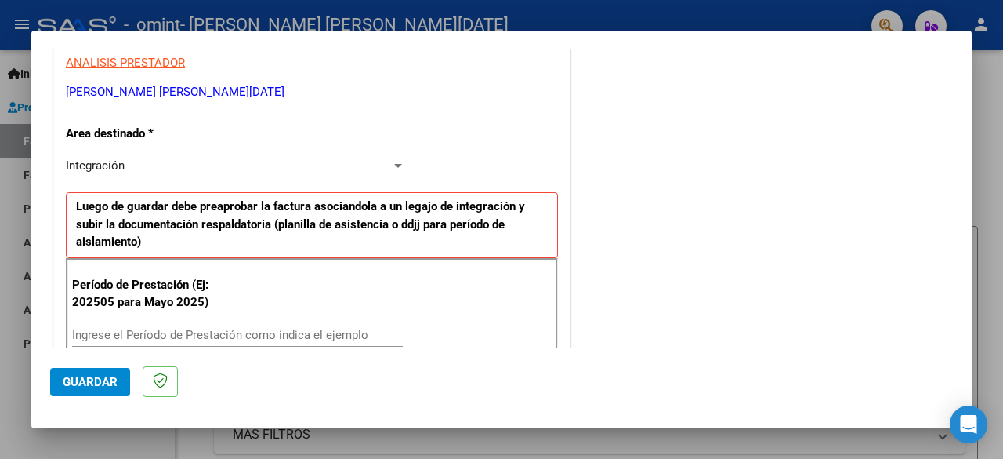
scroll to position [297, 0]
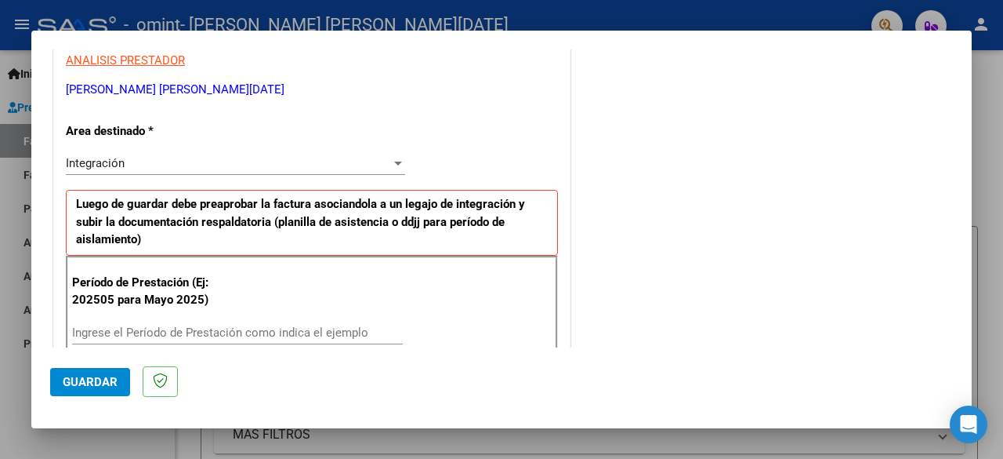
click at [377, 173] on div "Integración Seleccionar Area" at bounding box center [235, 163] width 339 height 24
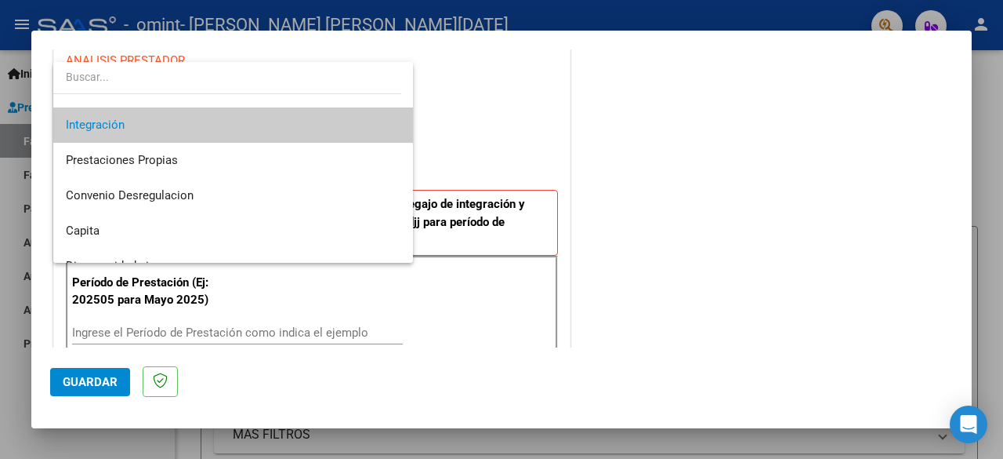
scroll to position [97, 0]
click at [257, 112] on span "Integración" at bounding box center [234, 123] width 336 height 35
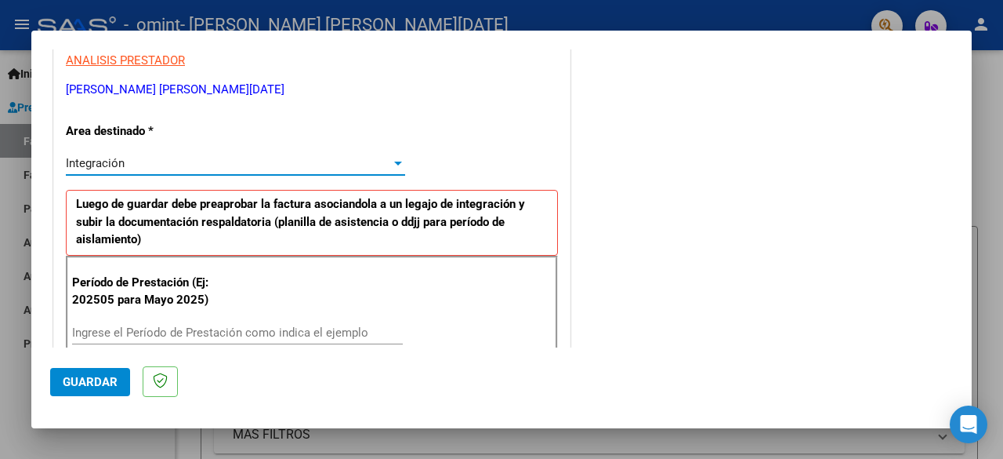
click at [251, 333] on input "Ingrese el Período de Prestación como indica el ejemplo" at bounding box center [237, 332] width 331 height 14
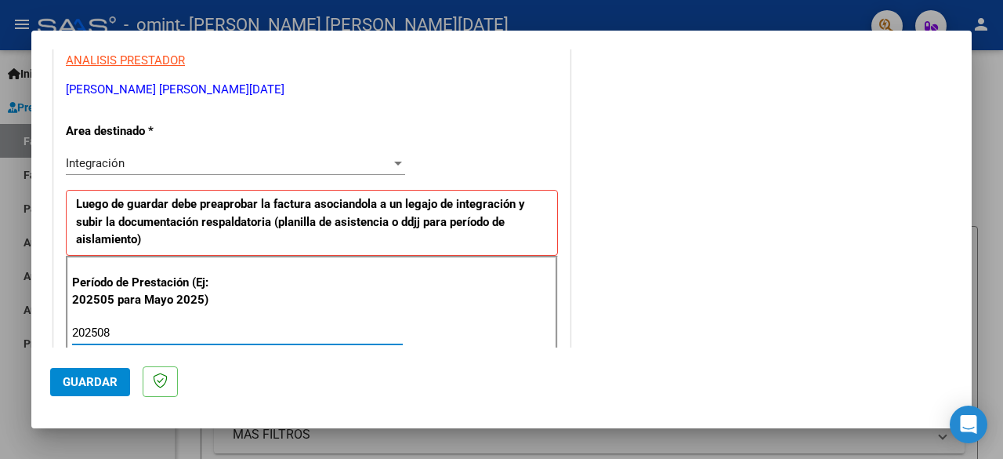
type input "202508"
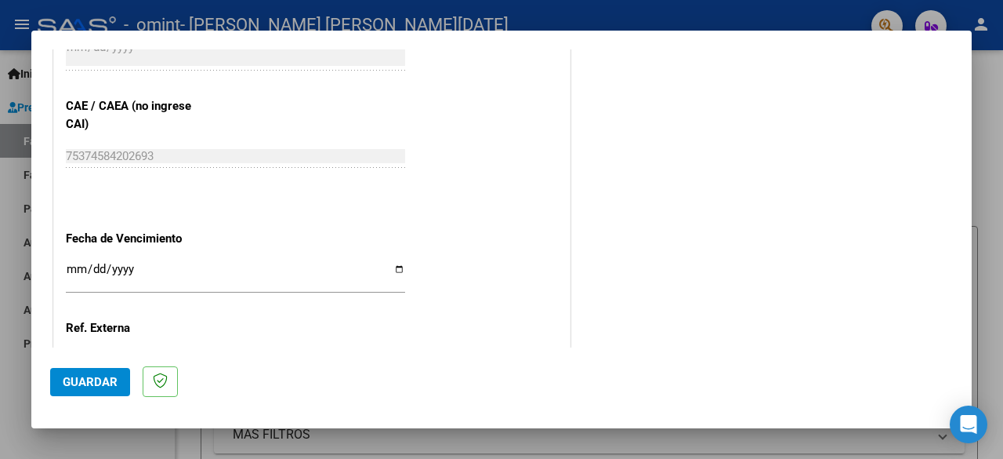
scroll to position [964, 0]
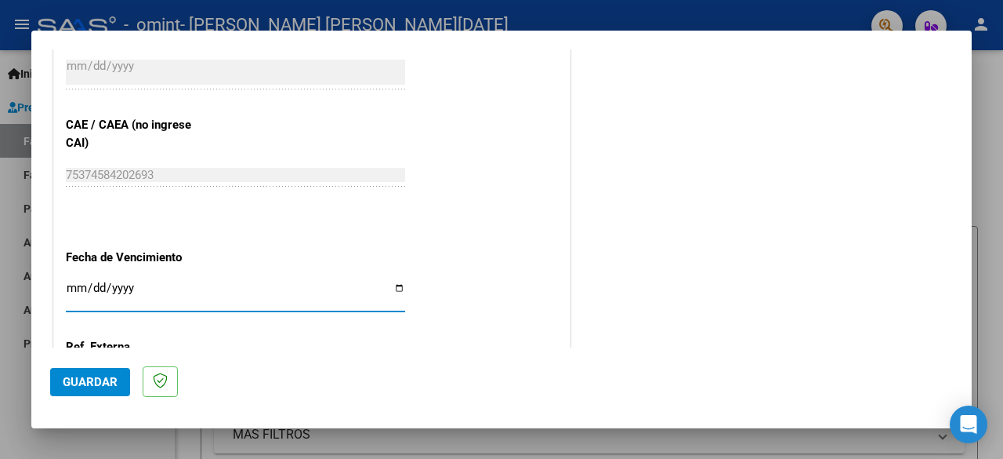
click at [387, 283] on input "Ingresar la fecha" at bounding box center [235, 293] width 339 height 25
click at [391, 283] on input "Ingresar la fecha" at bounding box center [235, 293] width 339 height 25
type input "[DATE]"
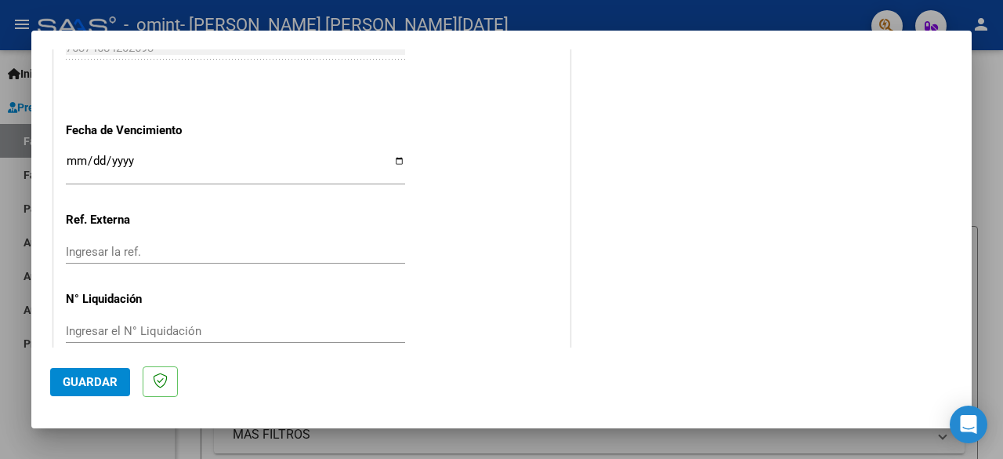
scroll to position [1113, 0]
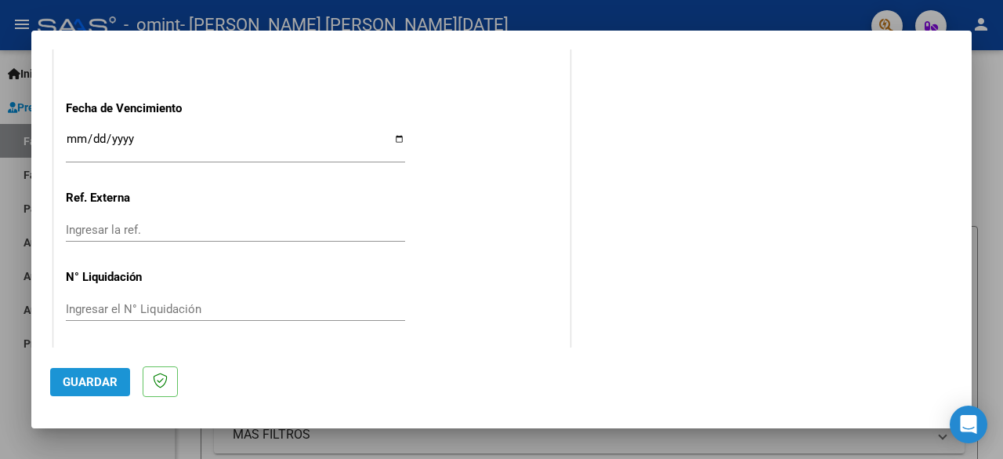
click at [100, 379] on span "Guardar" at bounding box center [90, 382] width 55 height 14
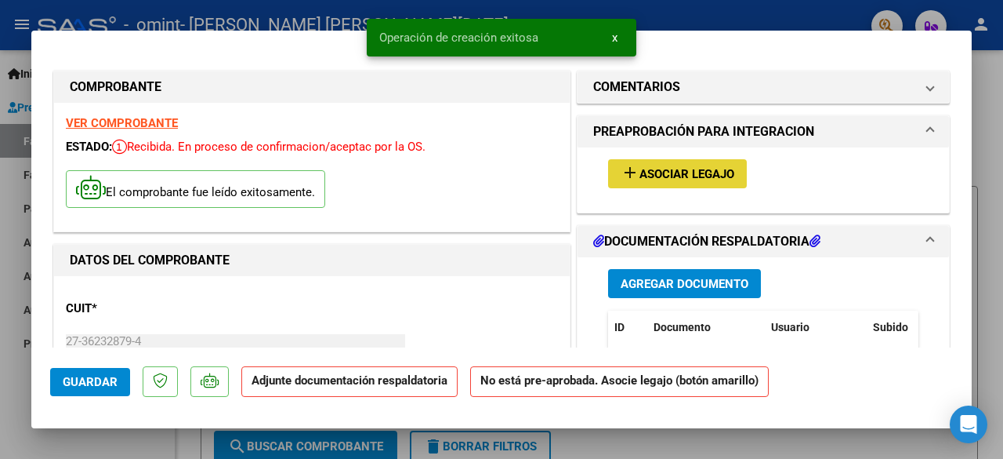
click at [697, 178] on span "Asociar Legajo" at bounding box center [687, 174] width 95 height 14
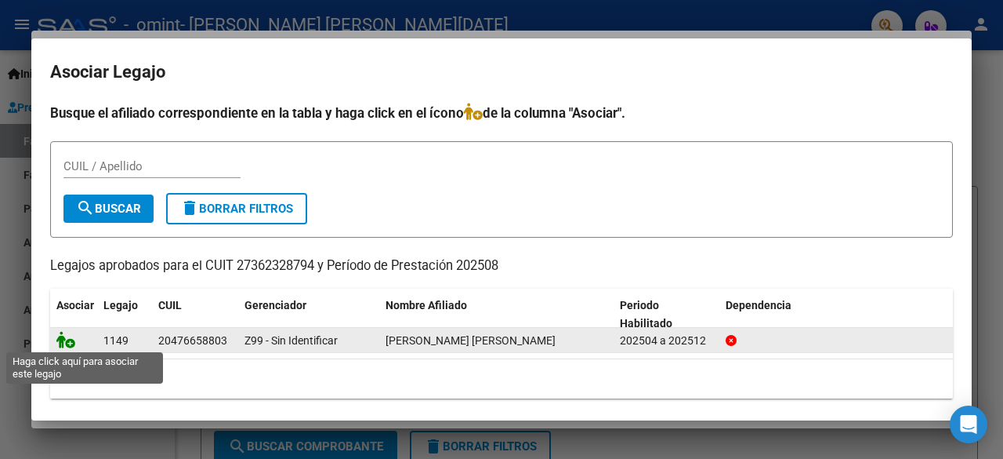
click at [67, 339] on icon at bounding box center [65, 339] width 19 height 17
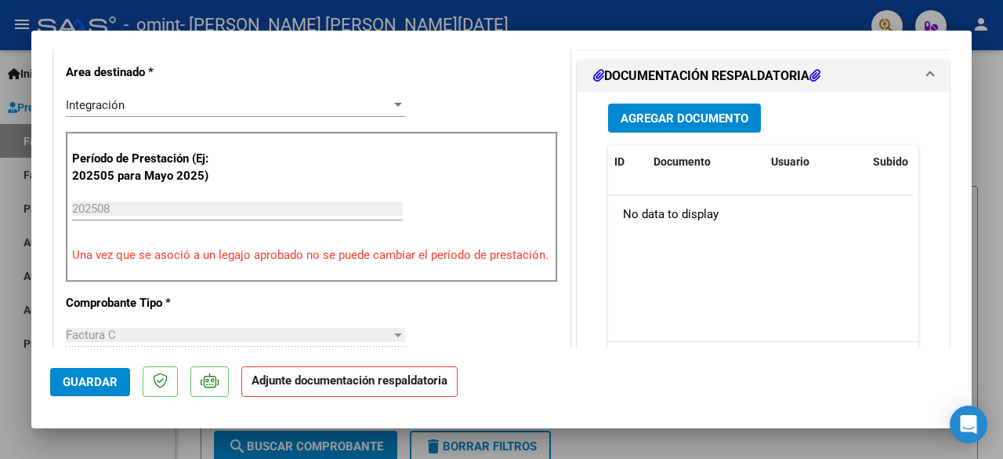
scroll to position [388, 0]
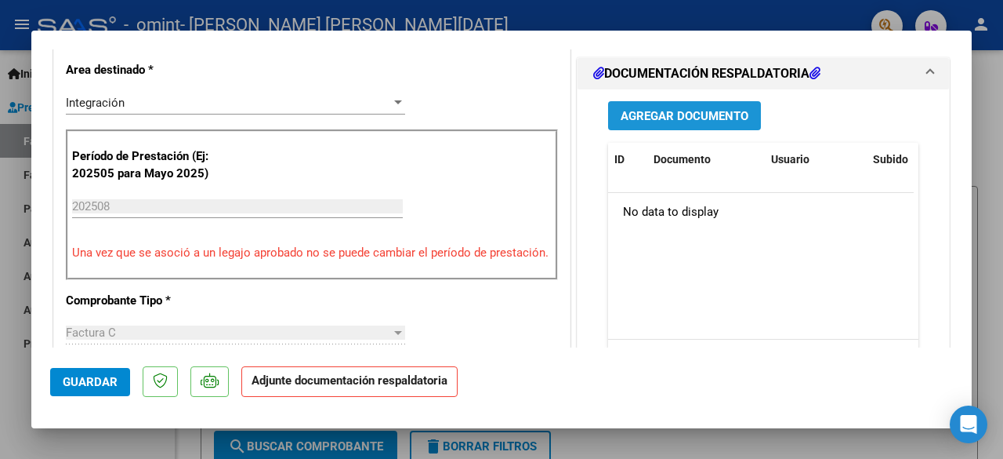
click at [632, 112] on span "Agregar Documento" at bounding box center [685, 116] width 128 height 14
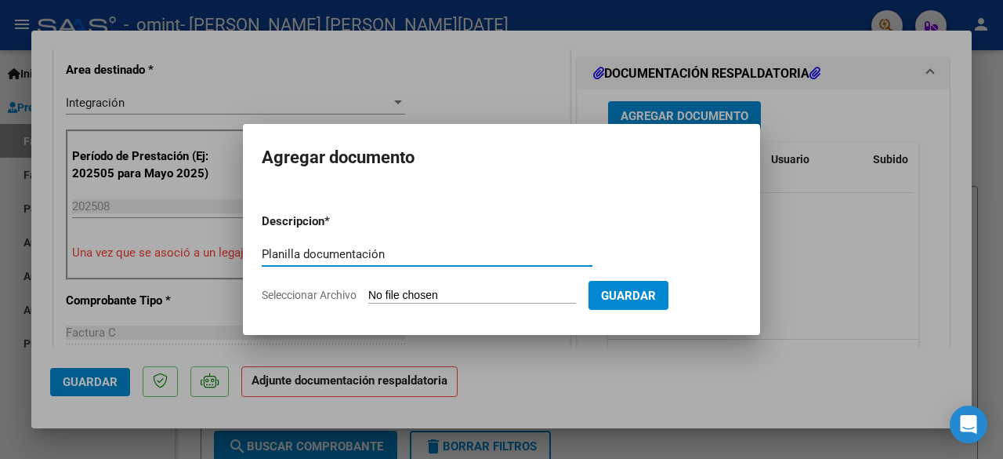
type input "Planilla documentación"
click at [384, 288] on input "Seleccionar Archivo" at bounding box center [472, 295] width 208 height 15
type input "C:\fakepath\Planilla Agosto TS.pdf"
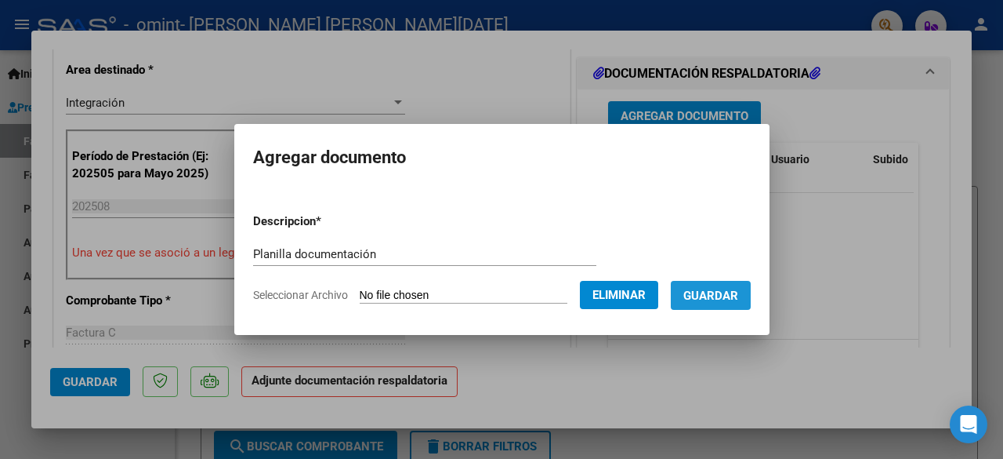
click at [741, 302] on button "Guardar" at bounding box center [711, 295] width 80 height 29
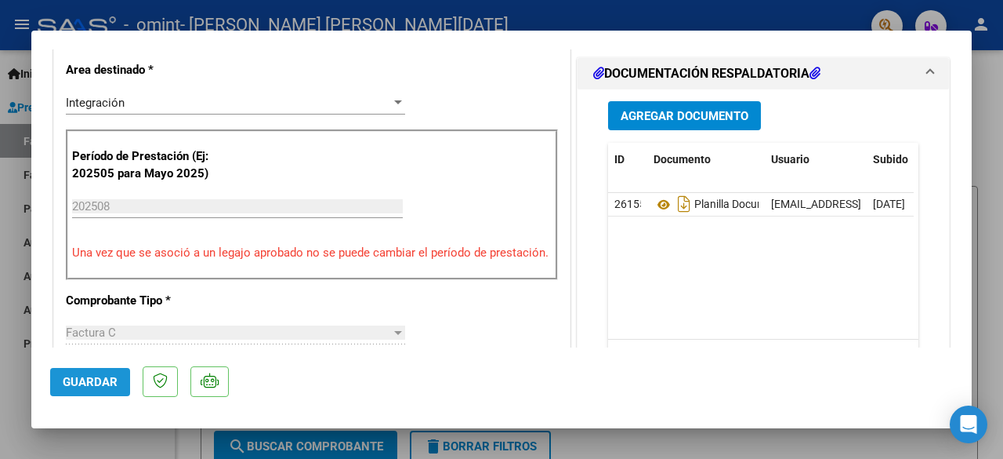
click at [100, 385] on span "Guardar" at bounding box center [90, 382] width 55 height 14
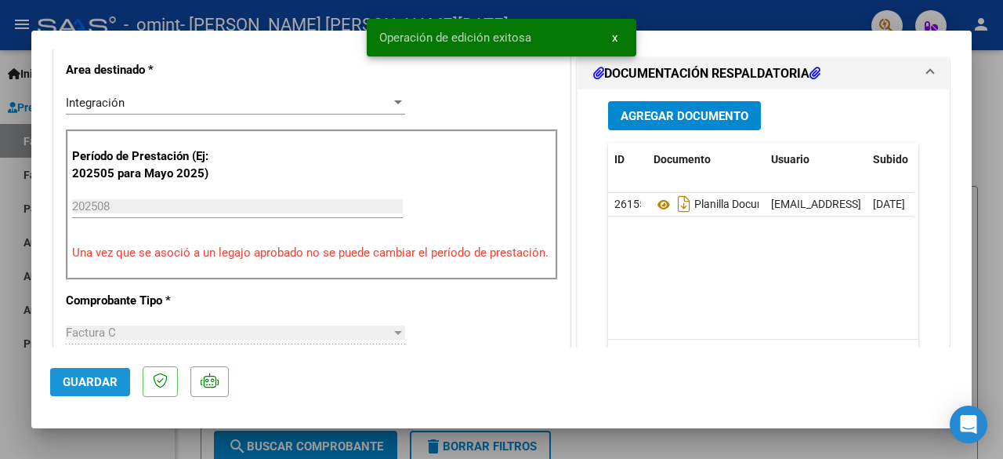
click at [100, 385] on span "Guardar" at bounding box center [90, 382] width 55 height 14
type input "$ 0,00"
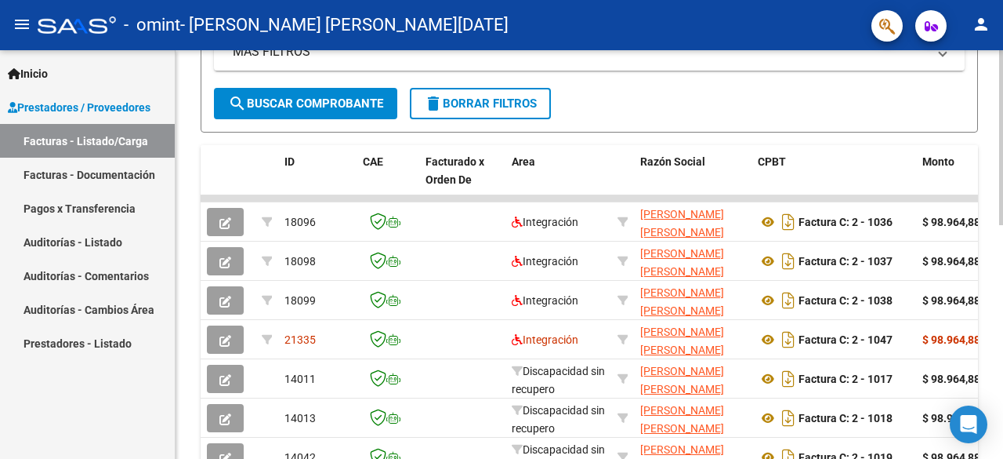
scroll to position [386, 0]
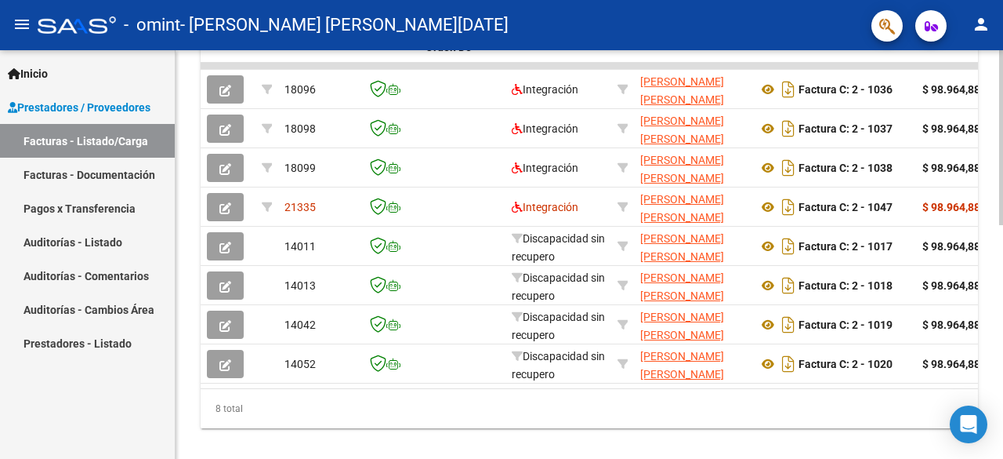
click at [995, 368] on div "Video tutorial PRESTADORES -> Listado de CPBTs Emitidos por Prestadores / Prove…" at bounding box center [592, 6] width 832 height 943
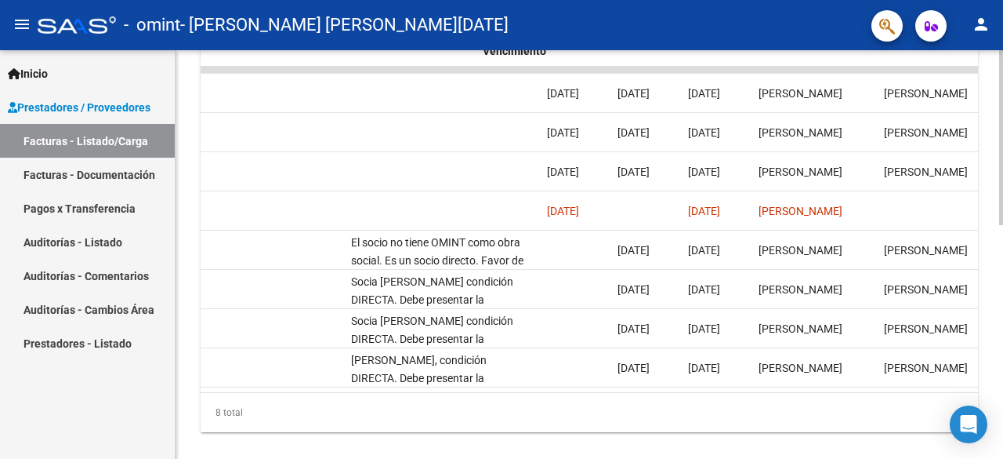
scroll to position [0, 2527]
